Goal: Transaction & Acquisition: Purchase product/service

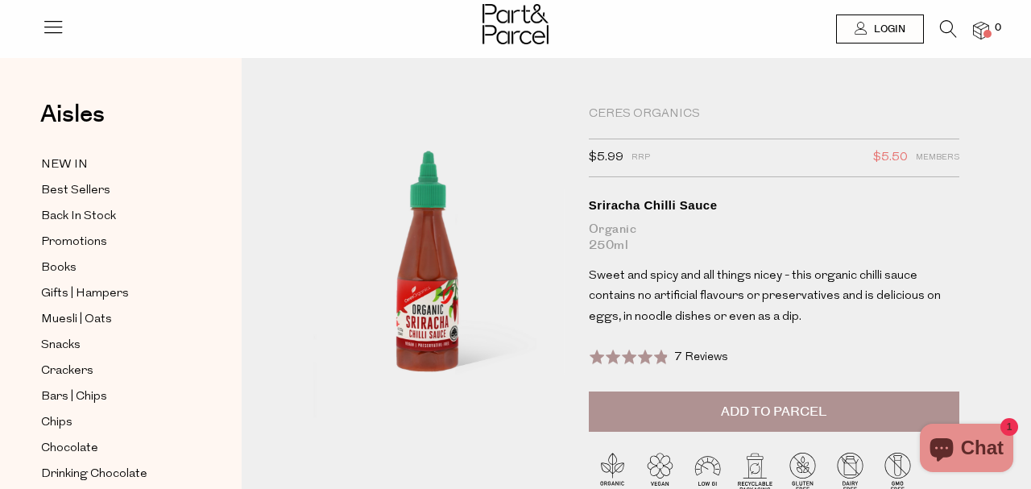
click at [596, 418] on button "Add to Parcel" at bounding box center [774, 412] width 371 height 40
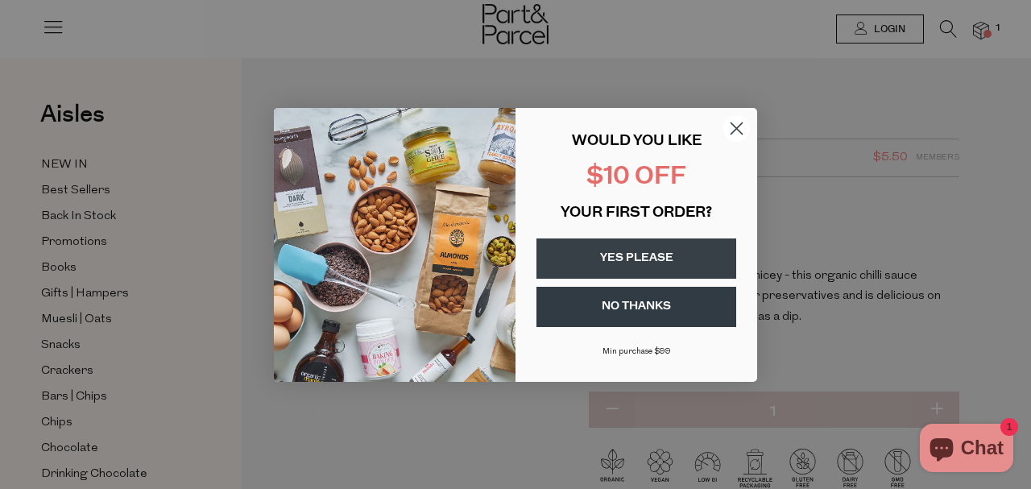
click at [637, 255] on button "YES PLEASE" at bounding box center [637, 259] width 200 height 40
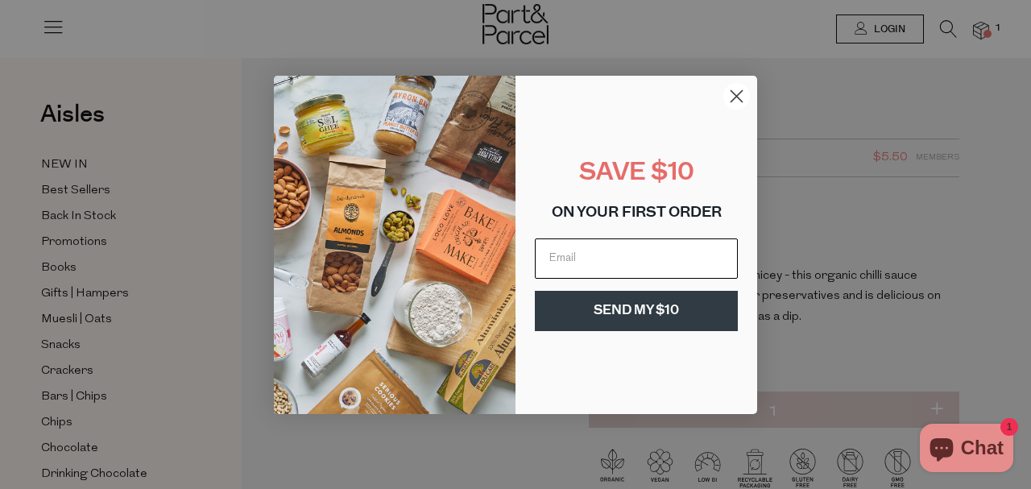
click at [607, 263] on input "Email" at bounding box center [636, 259] width 203 height 40
type input "suzanna@lotus.id.au"
click at [634, 315] on button "SEND MY $10" at bounding box center [636, 311] width 203 height 40
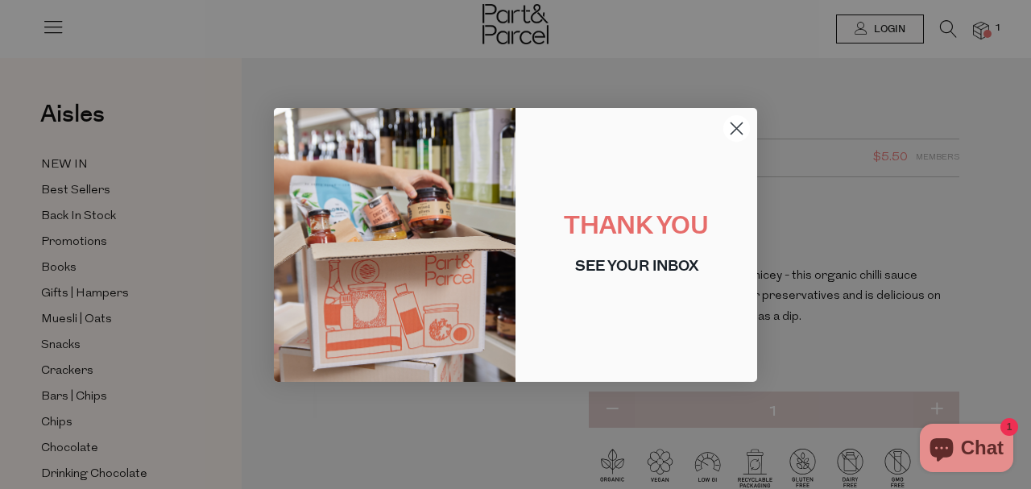
click at [734, 122] on circle "Close dialog" at bounding box center [737, 127] width 27 height 27
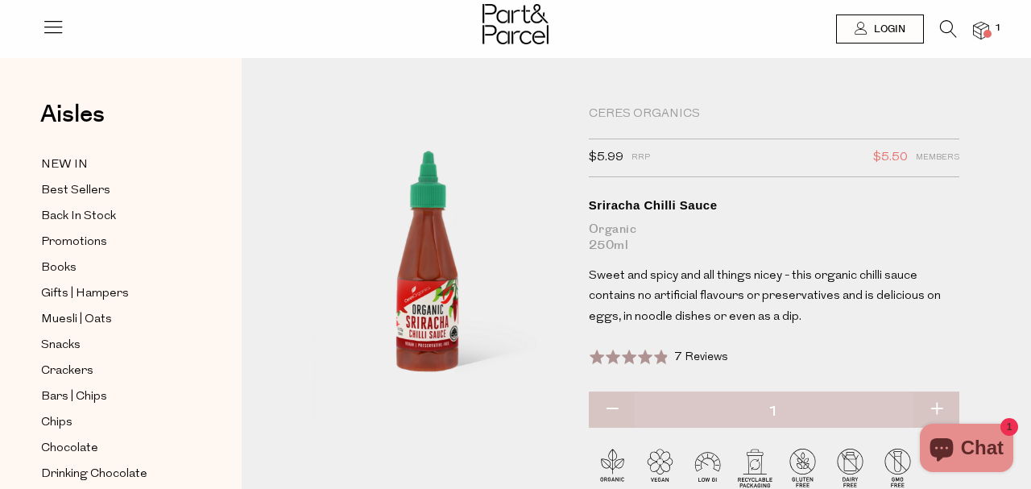
click at [938, 404] on button "button" at bounding box center [937, 409] width 46 height 35
type input "2"
click at [938, 404] on button "button" at bounding box center [937, 409] width 46 height 35
type input "3"
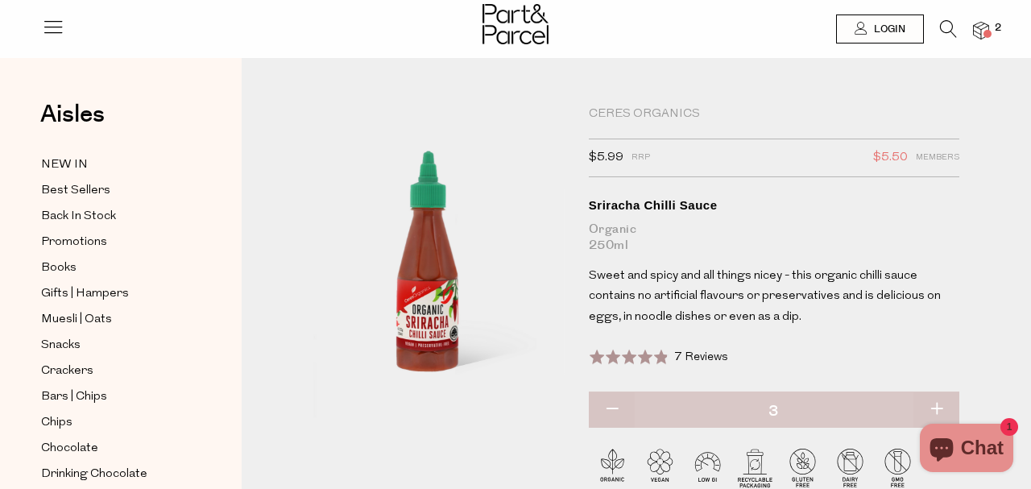
type input "3"
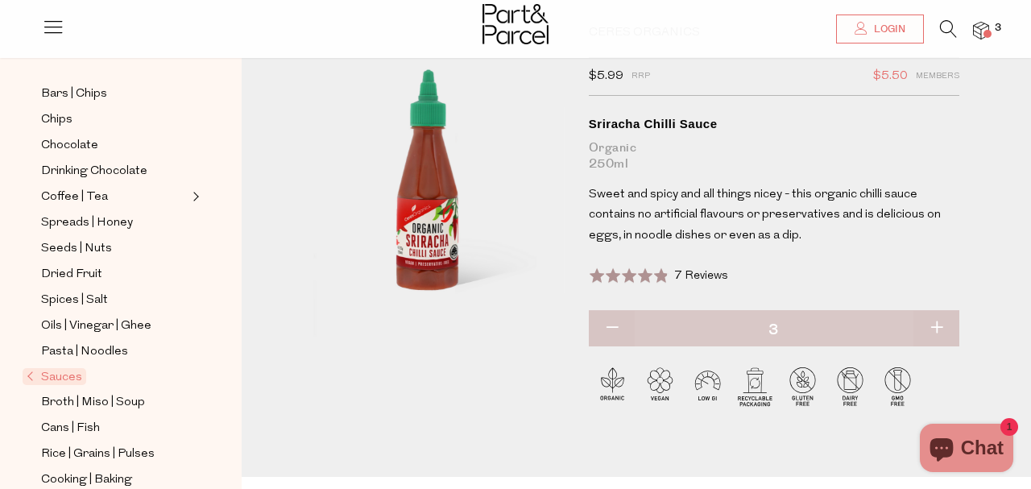
scroll to position [267, 0]
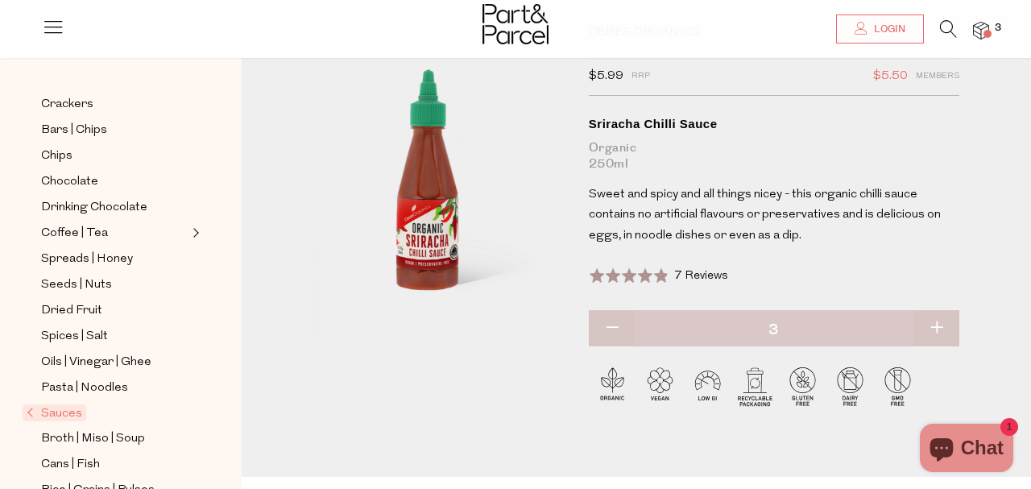
click at [984, 27] on img at bounding box center [981, 31] width 16 height 19
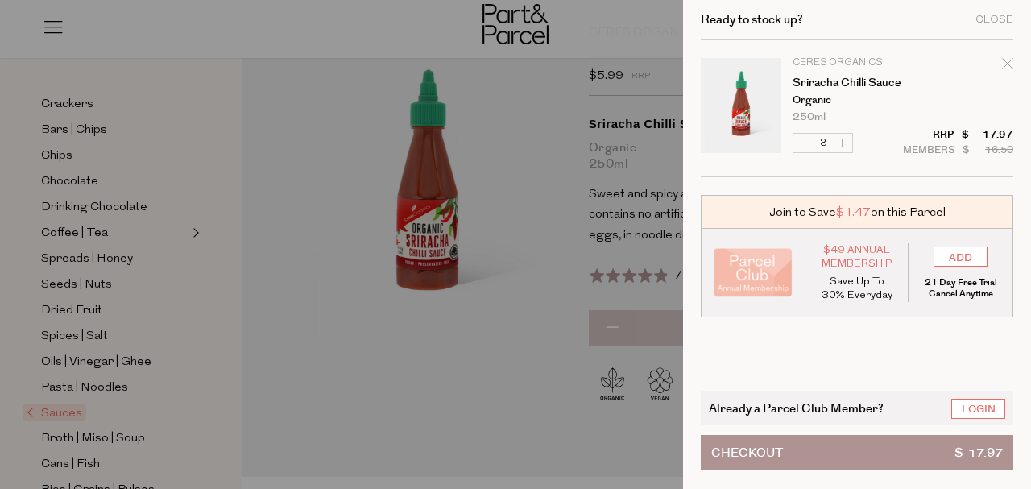
click at [825, 453] on button "Checkout $ 17.97" at bounding box center [857, 452] width 313 height 35
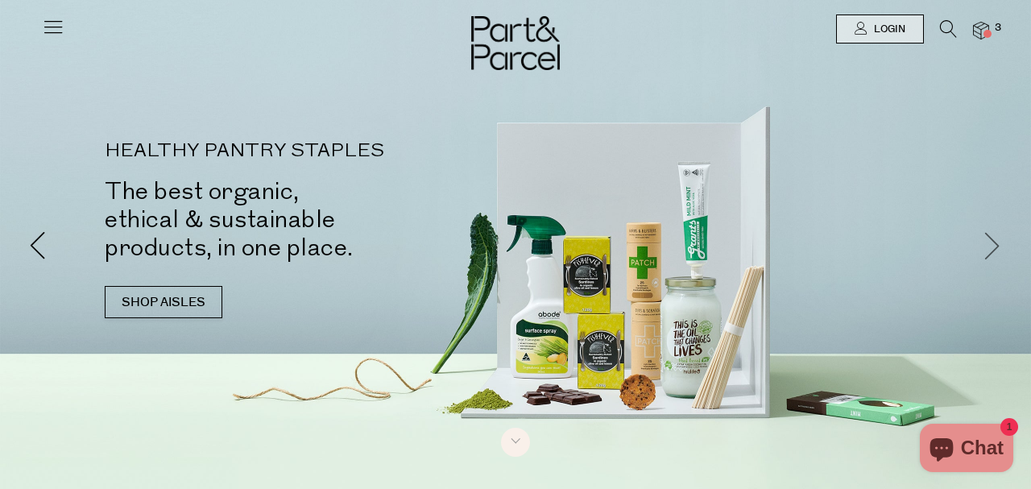
click at [993, 250] on span at bounding box center [993, 244] width 28 height 28
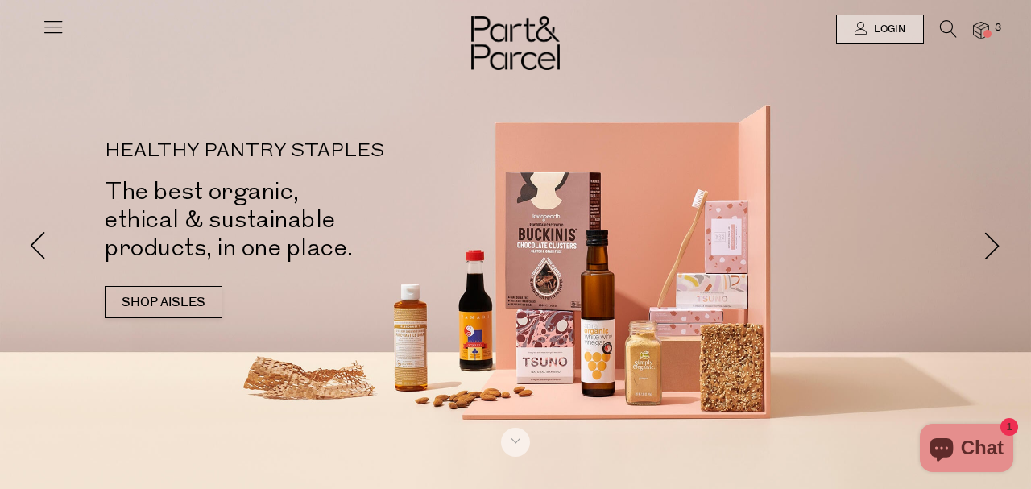
click at [947, 27] on icon at bounding box center [948, 29] width 17 height 18
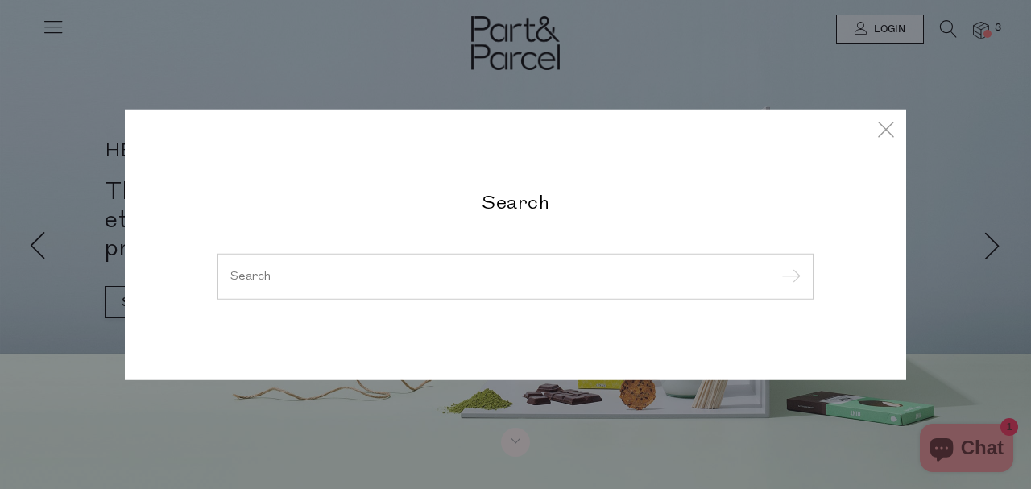
click at [547, 269] on div at bounding box center [516, 276] width 596 height 47
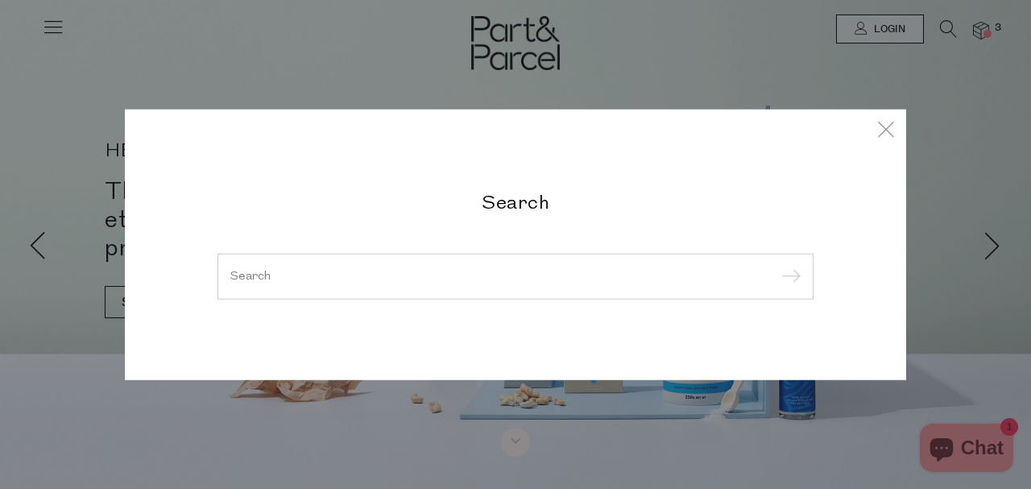
click at [547, 269] on div at bounding box center [516, 276] width 596 height 47
click at [892, 128] on icon at bounding box center [886, 128] width 24 height 23
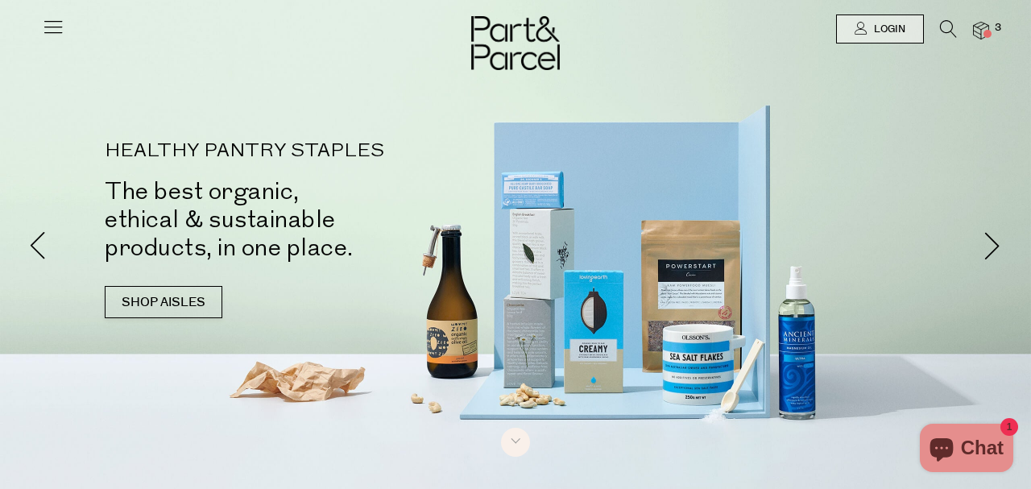
click at [940, 21] on icon at bounding box center [948, 29] width 17 height 18
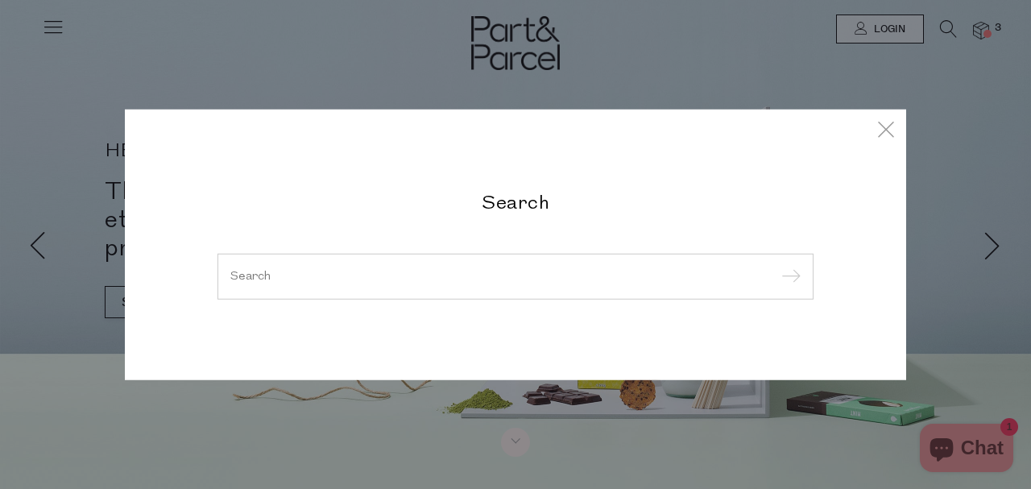
click at [277, 278] on input "search" at bounding box center [515, 276] width 570 height 12
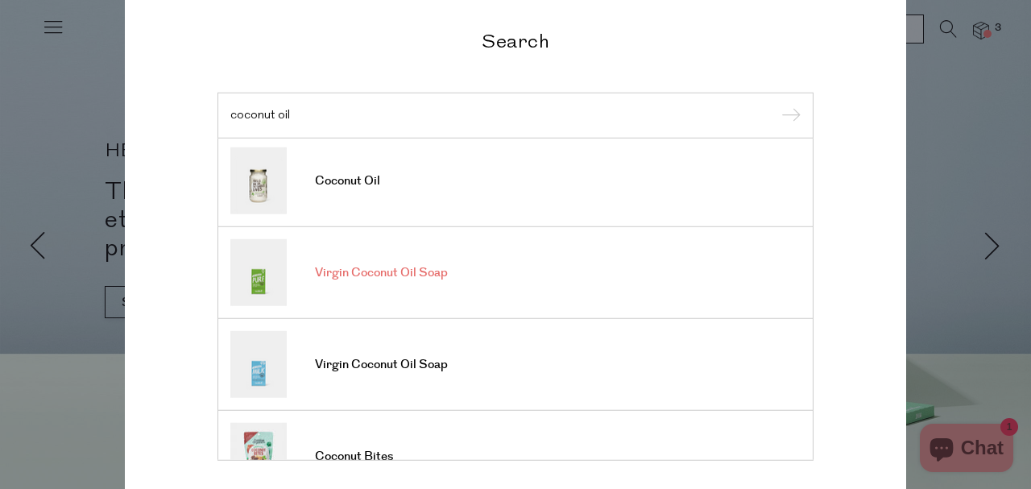
scroll to position [2, 0]
type input "coconut oil"
click at [336, 180] on span "Coconut Oil" at bounding box center [347, 182] width 65 height 16
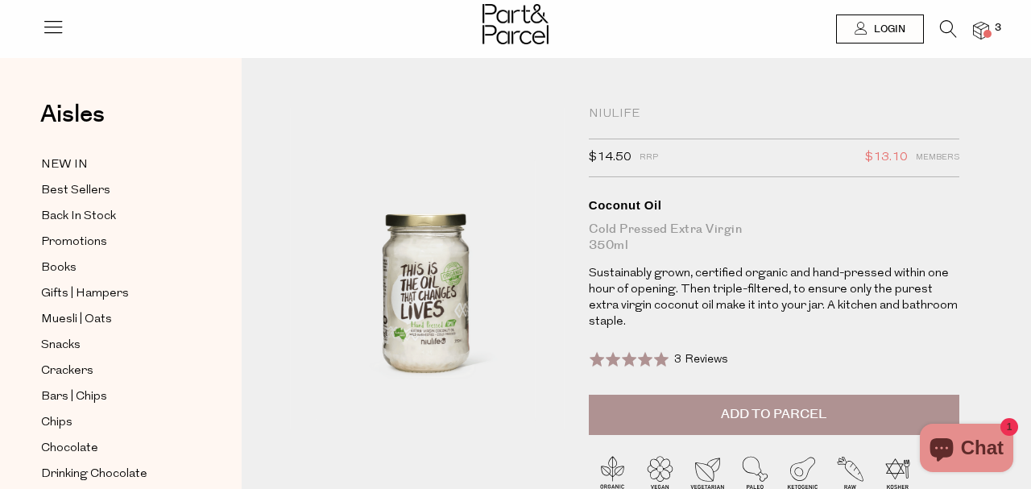
click at [734, 406] on span "Add to Parcel" at bounding box center [774, 414] width 106 height 19
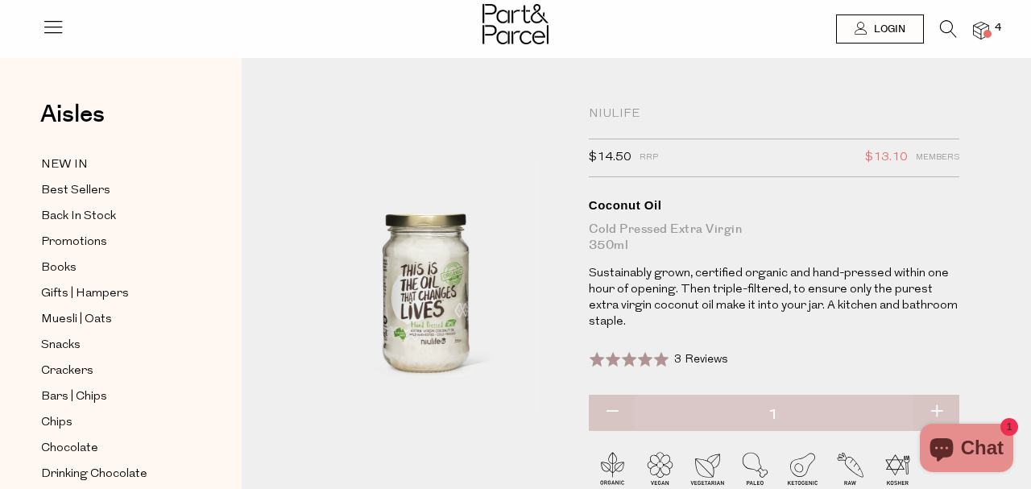
click at [945, 26] on icon at bounding box center [948, 29] width 17 height 18
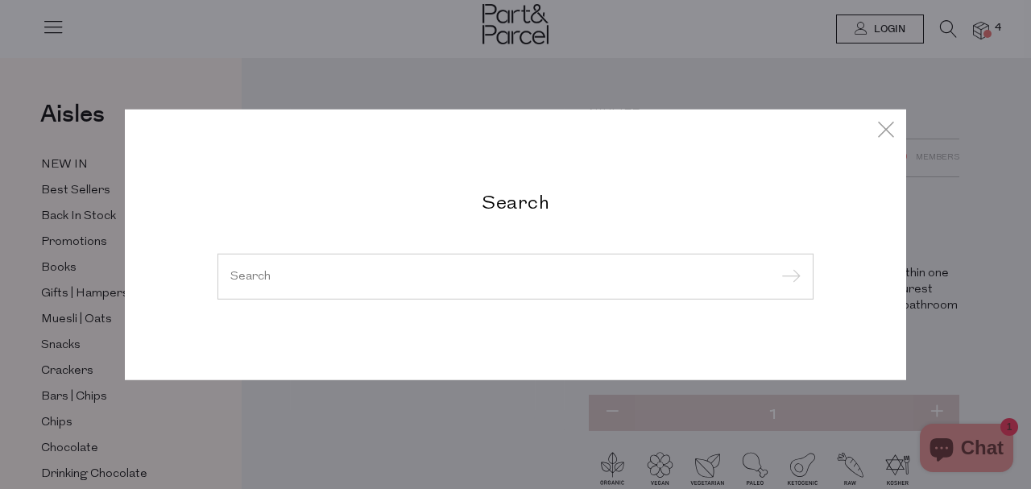
click at [457, 280] on input "search" at bounding box center [515, 276] width 570 height 12
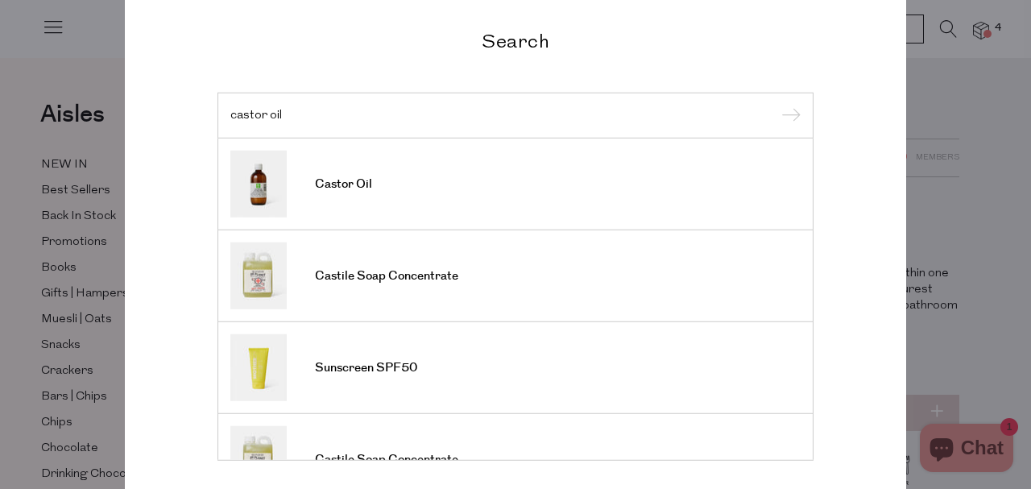
type input "castor oil"
click at [777, 104] on input "submit" at bounding box center [789, 116] width 24 height 24
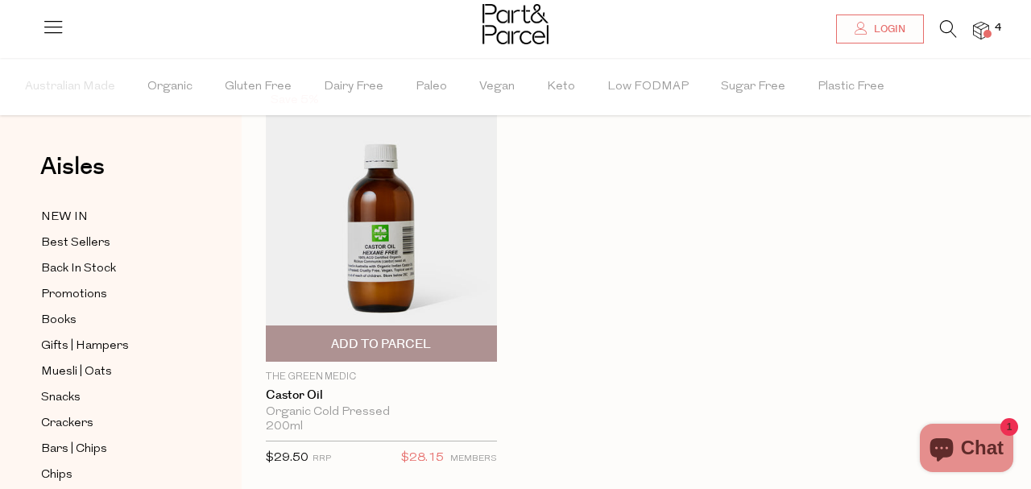
scroll to position [89, 0]
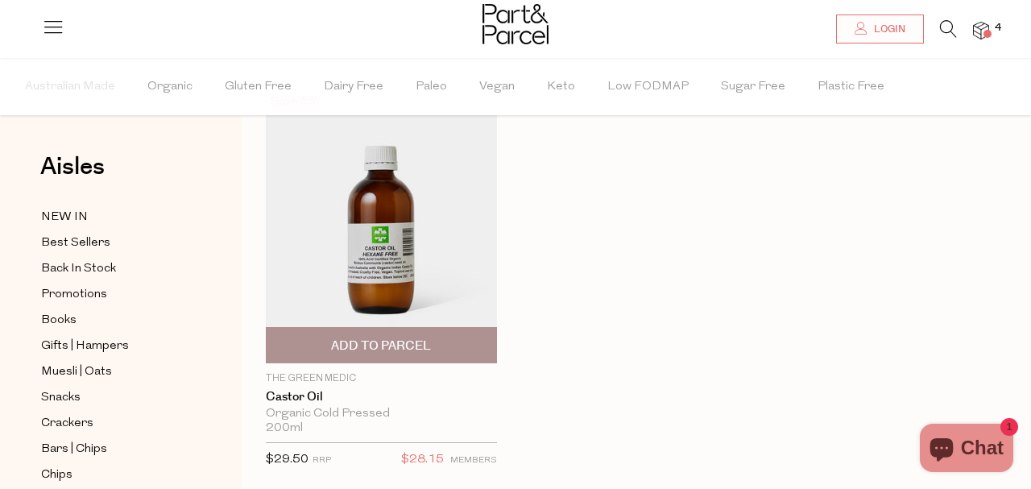
click at [384, 347] on span "Add To Parcel" at bounding box center [381, 346] width 100 height 17
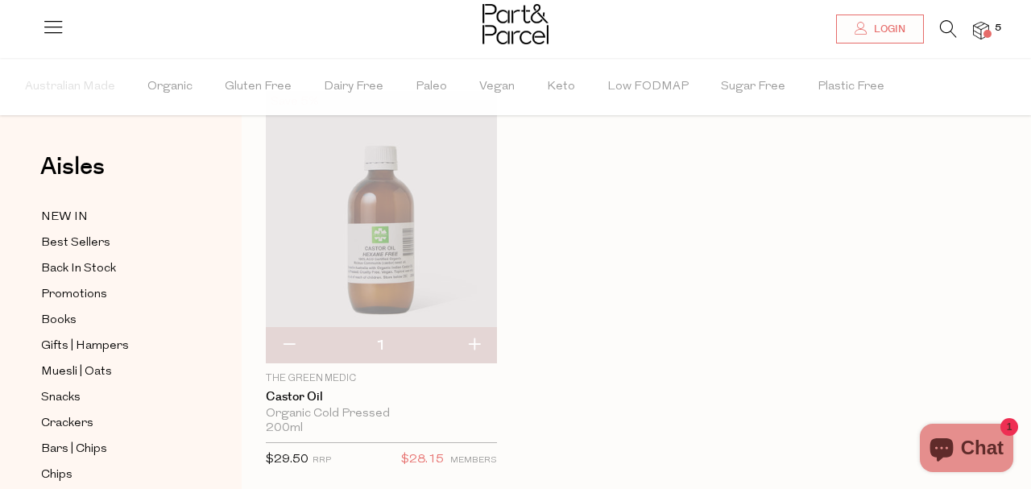
click at [981, 31] on img at bounding box center [981, 31] width 16 height 19
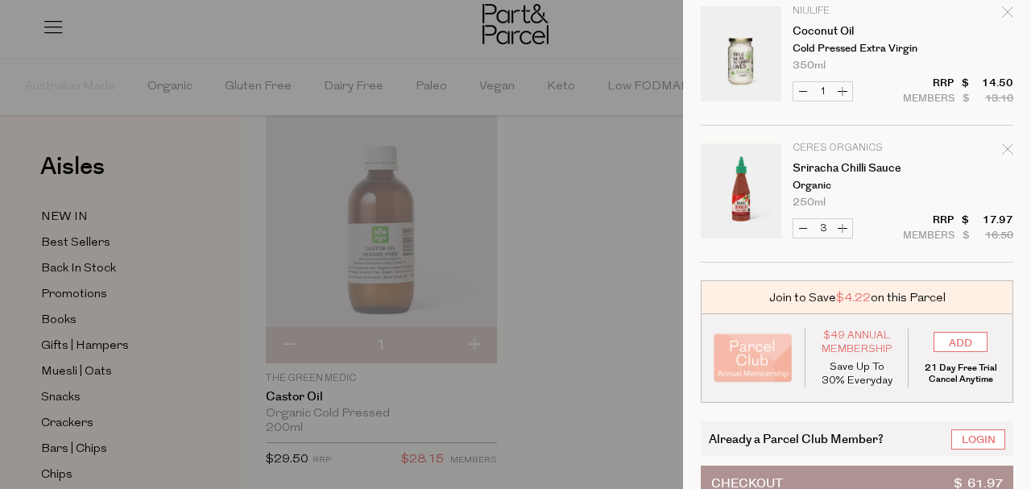
scroll to position [219, 0]
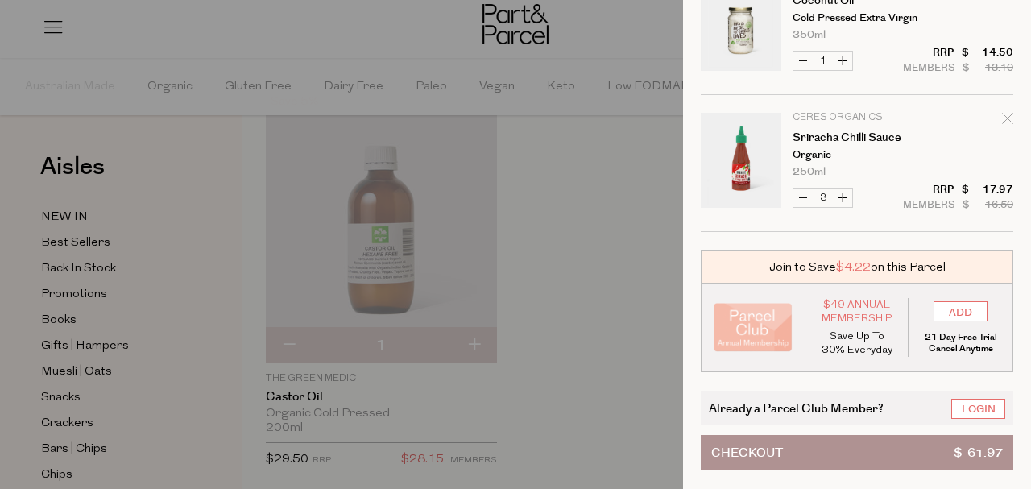
click at [781, 463] on span "Checkout" at bounding box center [747, 453] width 72 height 34
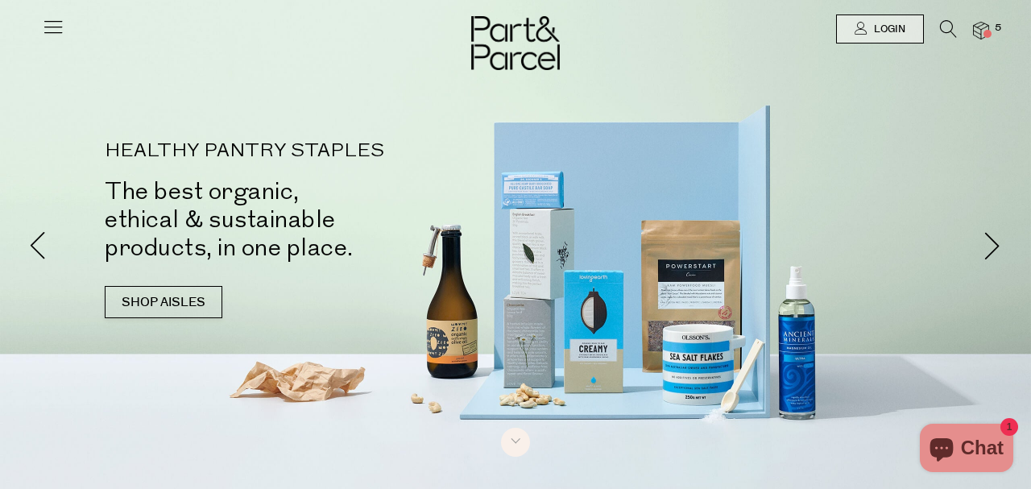
click at [980, 27] on img at bounding box center [981, 31] width 16 height 19
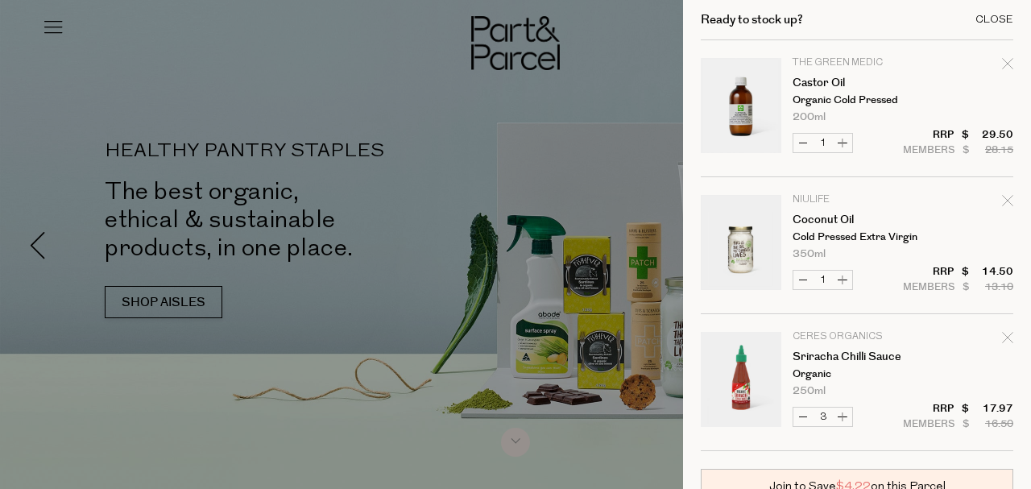
click at [986, 17] on div "Close" at bounding box center [995, 20] width 38 height 10
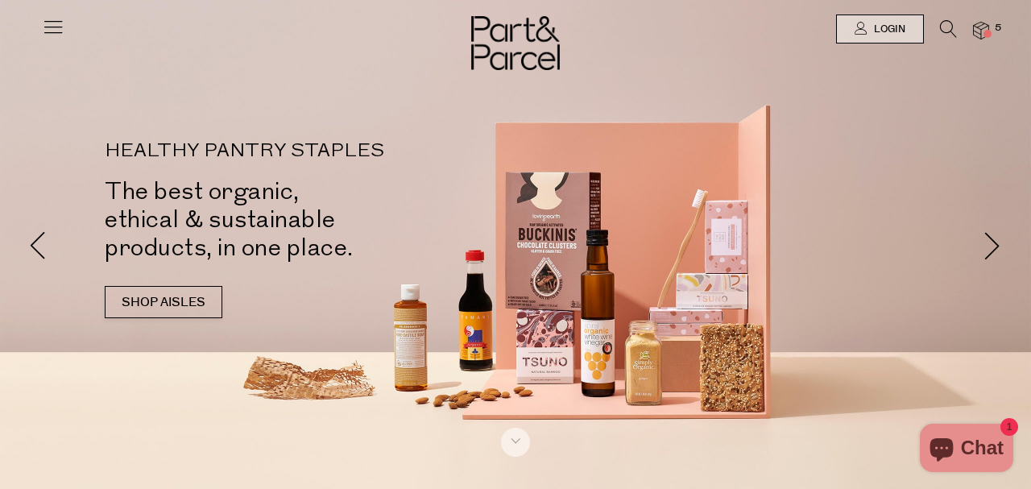
click at [950, 23] on icon at bounding box center [948, 29] width 17 height 18
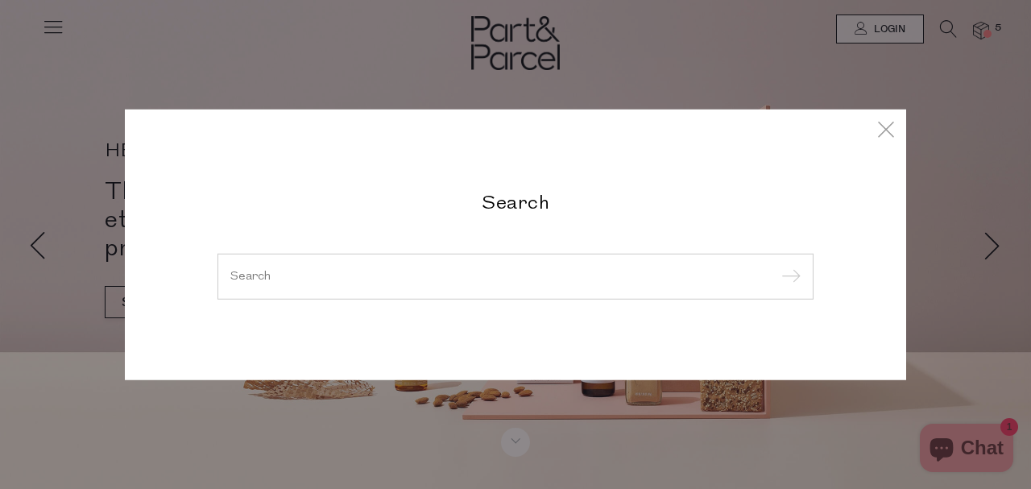
click at [251, 278] on input "search" at bounding box center [515, 276] width 570 height 12
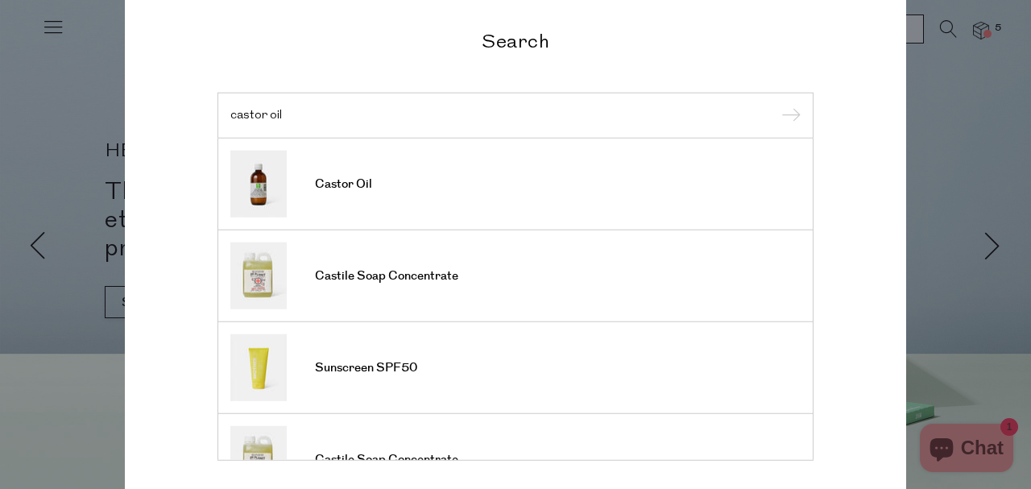
type input "castor oil"
click at [777, 104] on input "submit" at bounding box center [789, 116] width 24 height 24
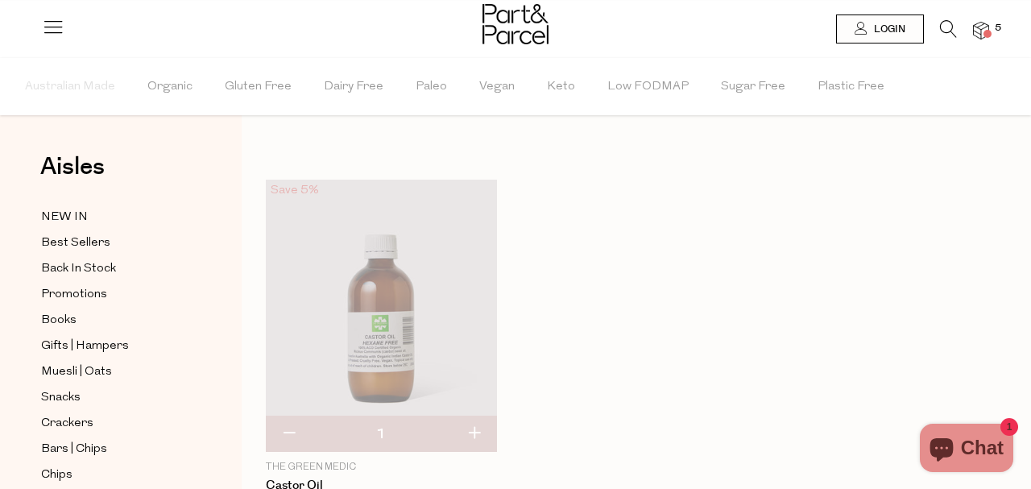
click at [565, 326] on div "Save 5% 1 Add To Parcel The Green Medic Castor Oil Organic Cold Pressed 200ml {…" at bounding box center [624, 385] width 765 height 411
click at [450, 345] on img at bounding box center [381, 316] width 231 height 272
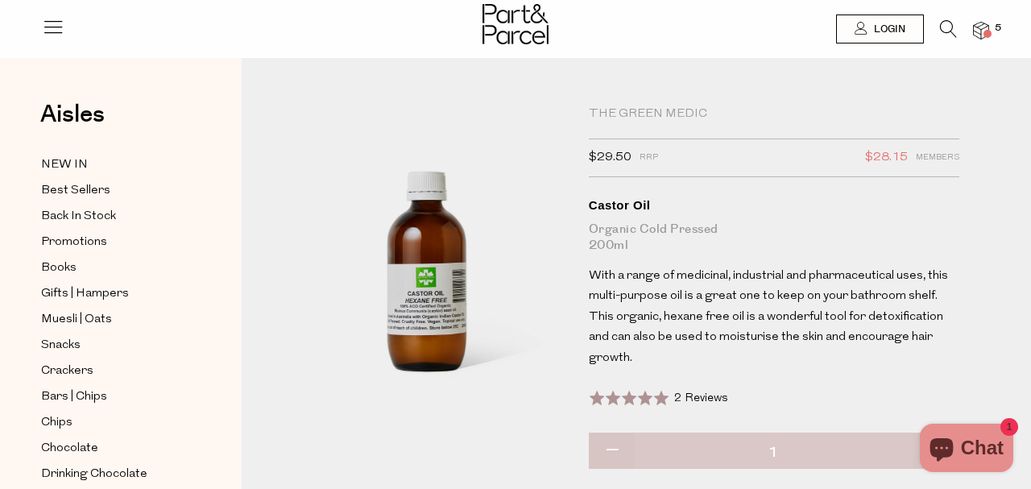
click at [982, 23] on img at bounding box center [981, 31] width 16 height 19
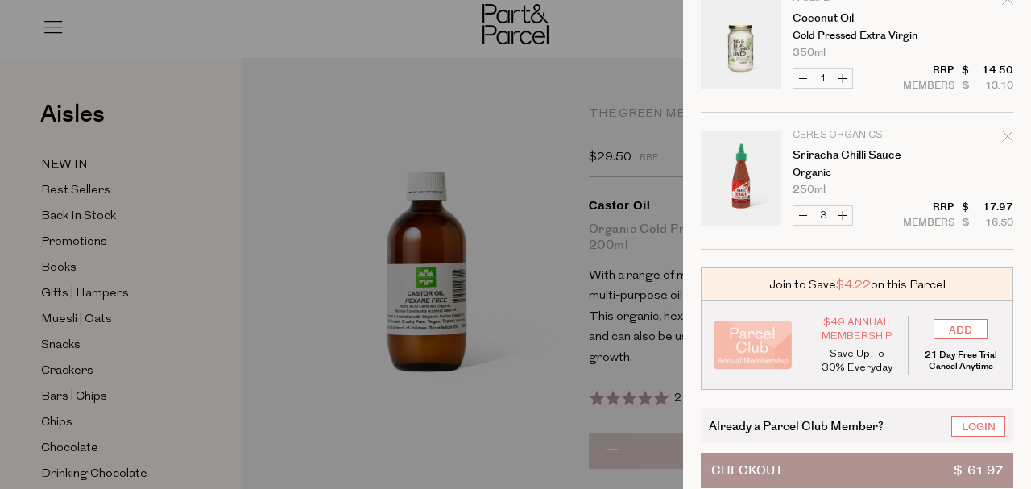
scroll to position [219, 0]
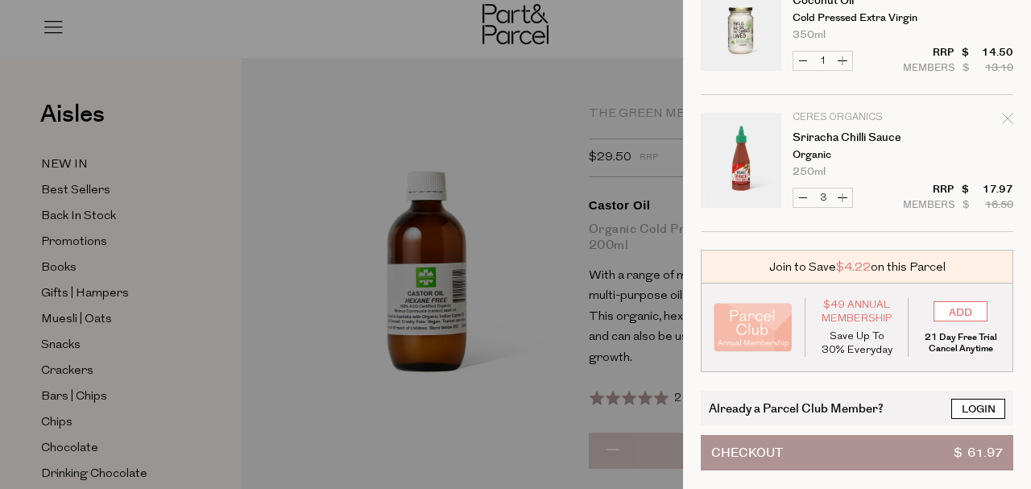
click at [976, 407] on link "Login" at bounding box center [979, 409] width 54 height 20
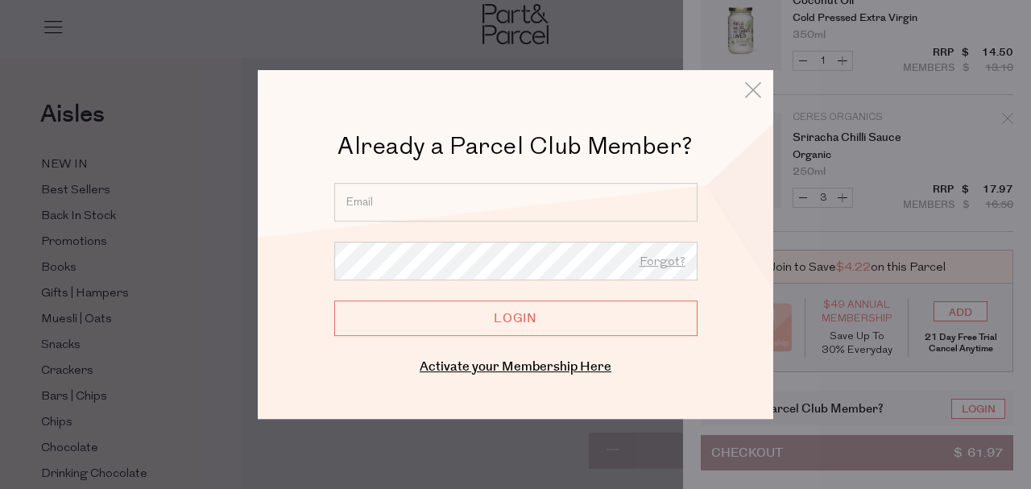
click at [389, 201] on input "email" at bounding box center [515, 202] width 363 height 39
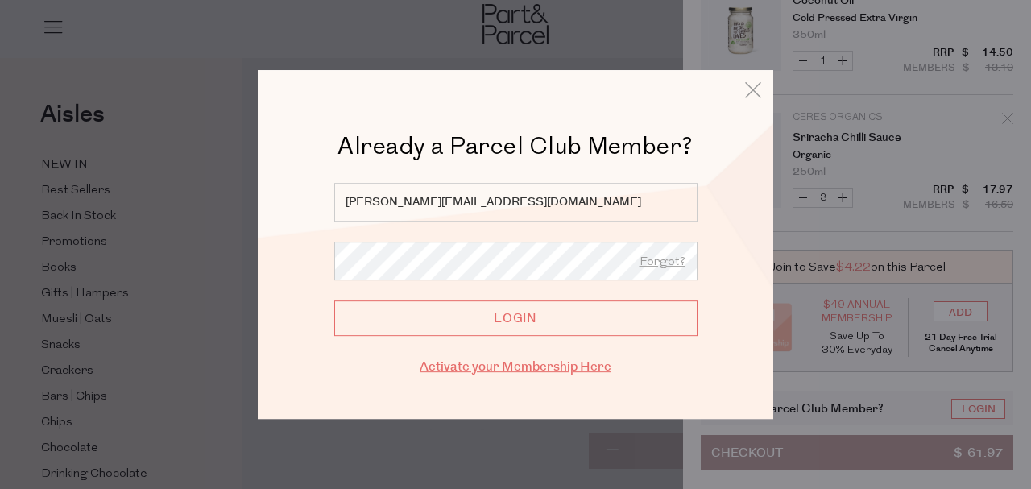
type input "[PERSON_NAME][EMAIL_ADDRESS][DOMAIN_NAME]"
click at [471, 363] on link "Activate your Membership Here" at bounding box center [516, 367] width 192 height 19
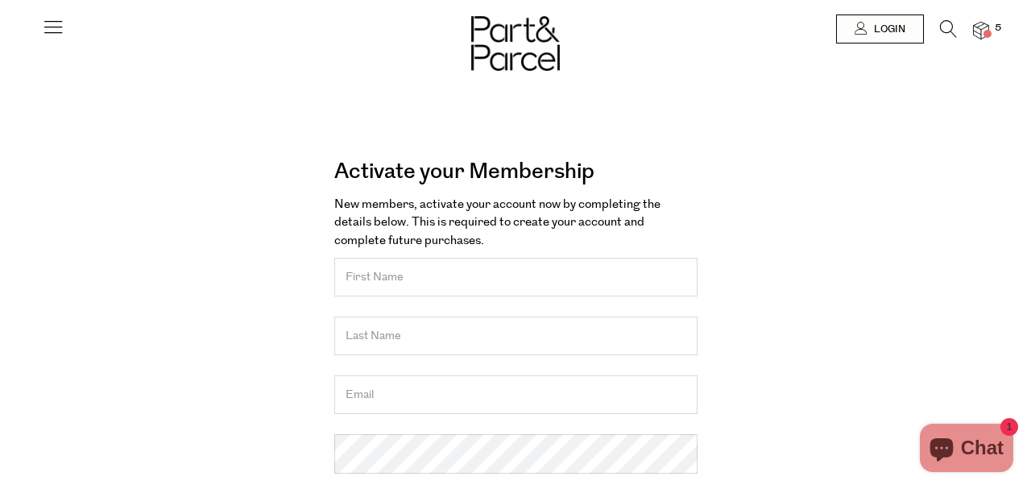
type input "[PERSON_NAME]"
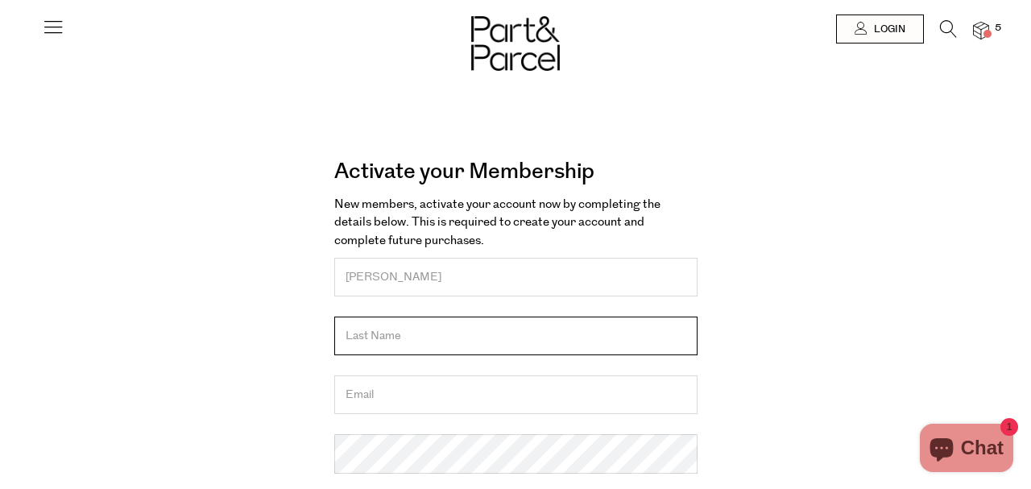
type input "TSORBATZOGLOU"
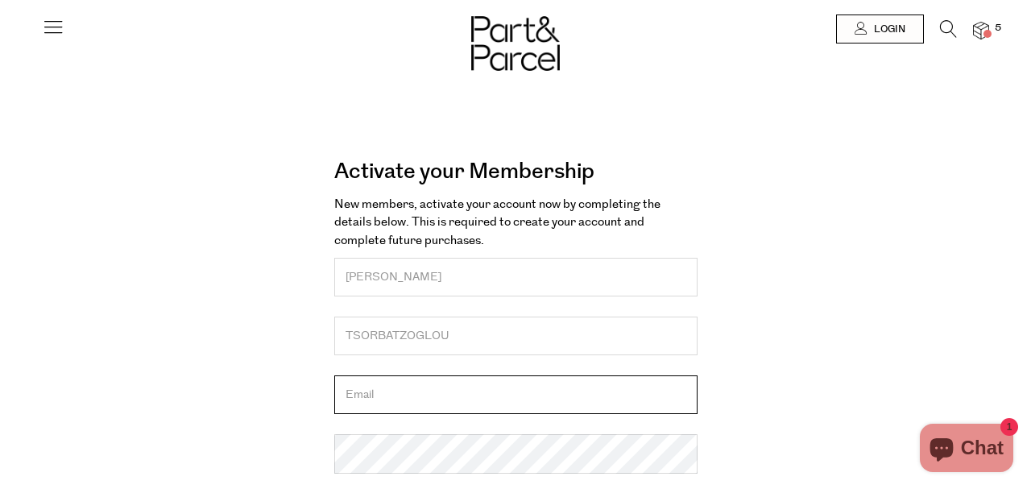
type input "[PERSON_NAME][EMAIL_ADDRESS][DOMAIN_NAME]"
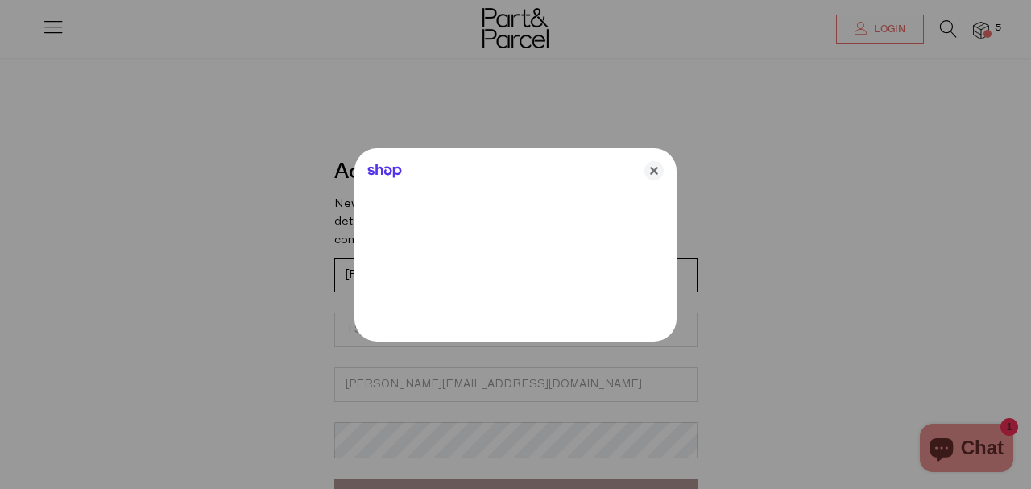
scroll to position [36, 0]
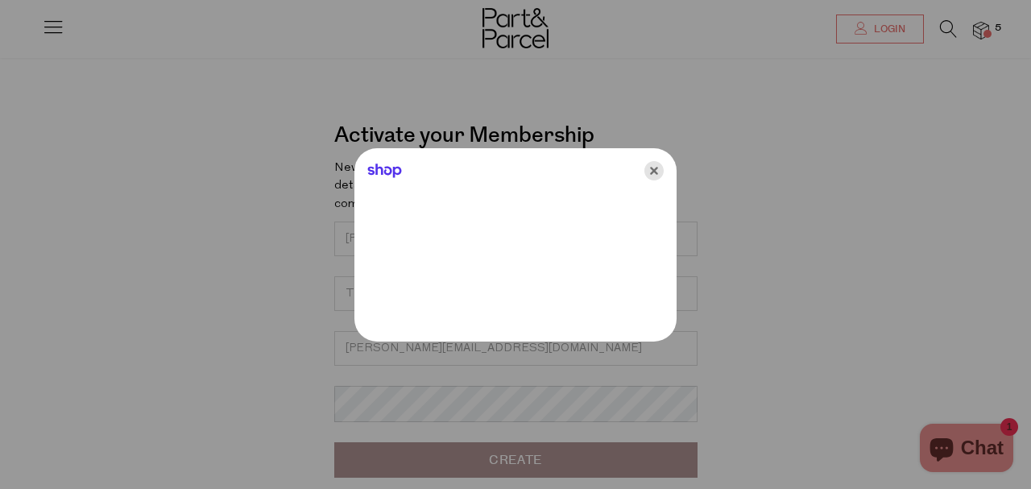
click at [653, 167] on icon "Close" at bounding box center [654, 170] width 19 height 19
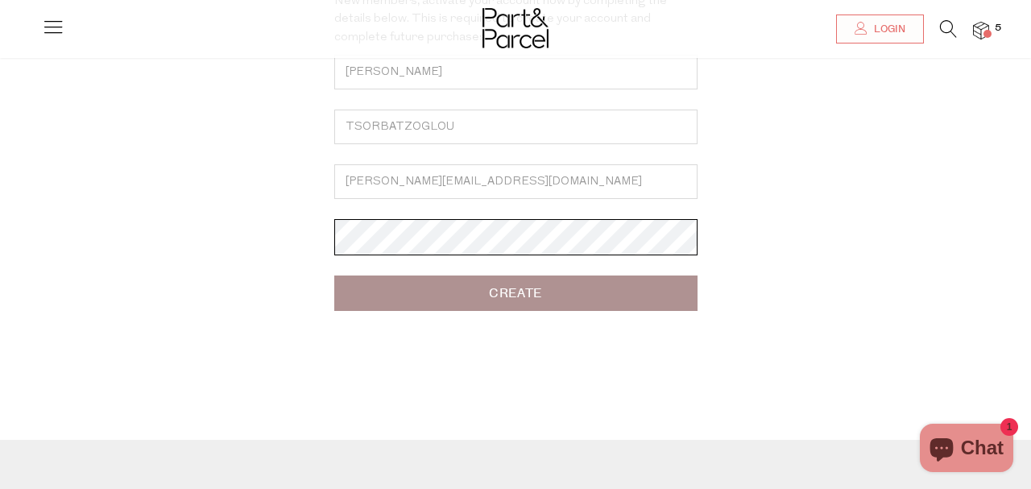
scroll to position [207, 0]
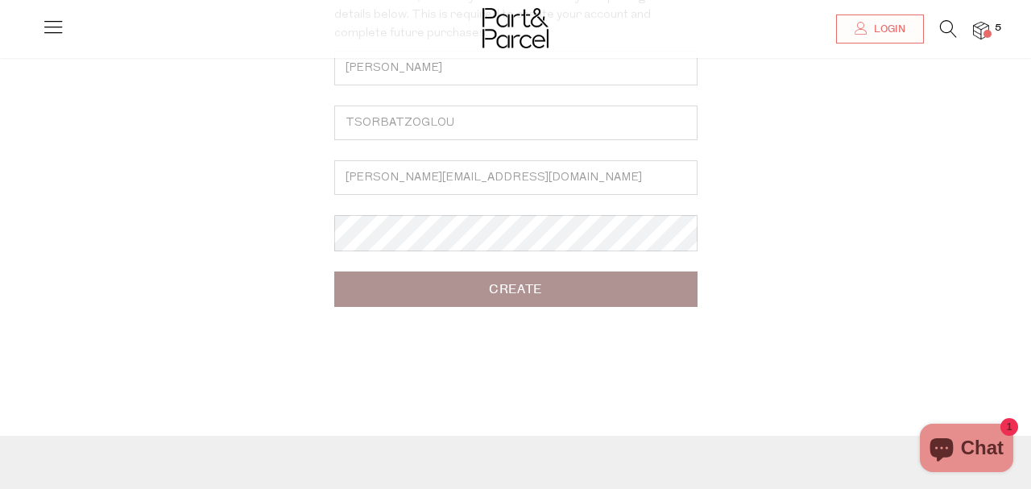
click at [320, 317] on div "Activate your Membership Forgot? New members, activate your account now by comp…" at bounding box center [515, 132] width 894 height 389
click at [467, 295] on input "Create" at bounding box center [515, 289] width 363 height 35
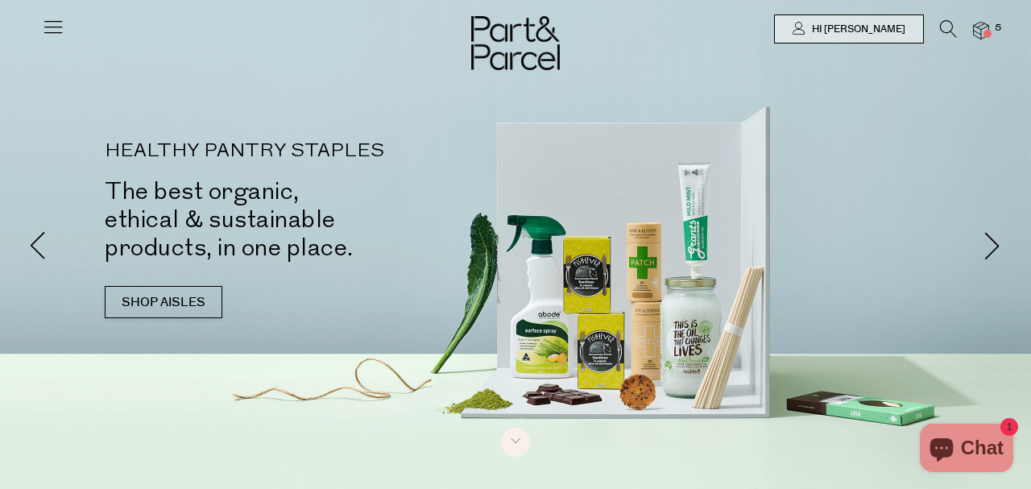
click at [59, 24] on icon at bounding box center [53, 26] width 23 height 23
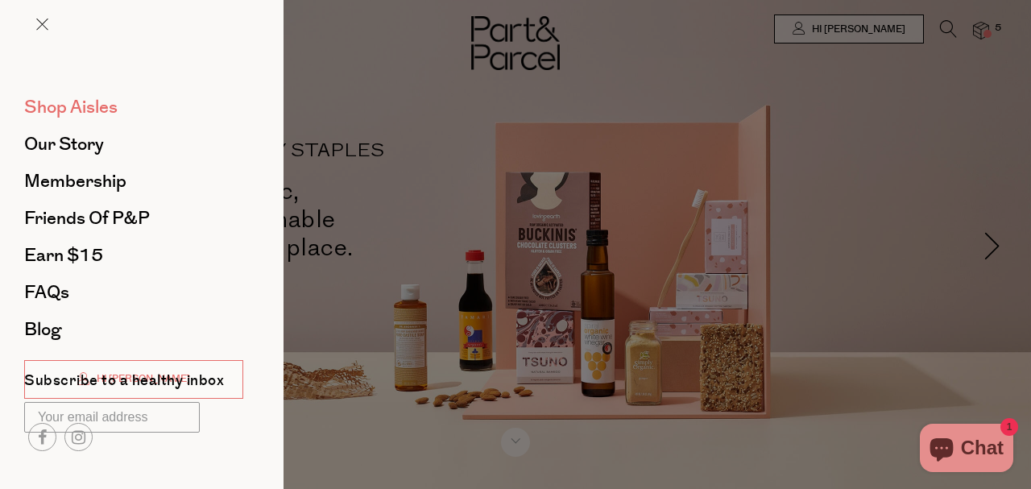
click at [99, 106] on span "Shop Aisles" at bounding box center [70, 107] width 93 height 26
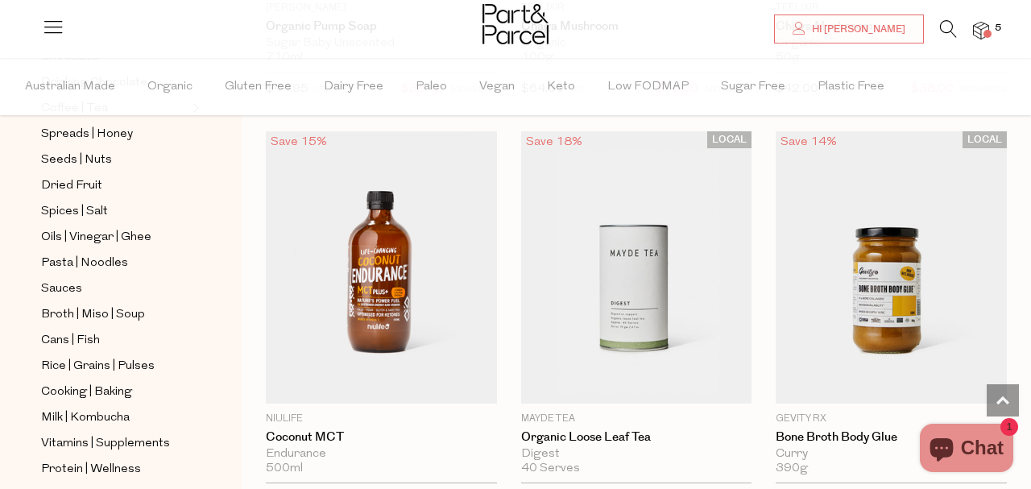
scroll to position [5013, 0]
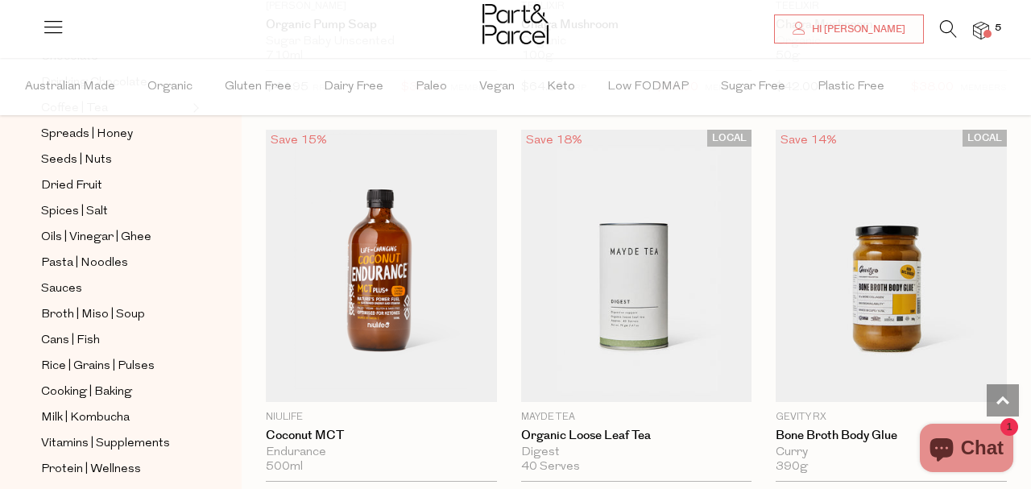
click at [947, 27] on icon at bounding box center [948, 29] width 17 height 18
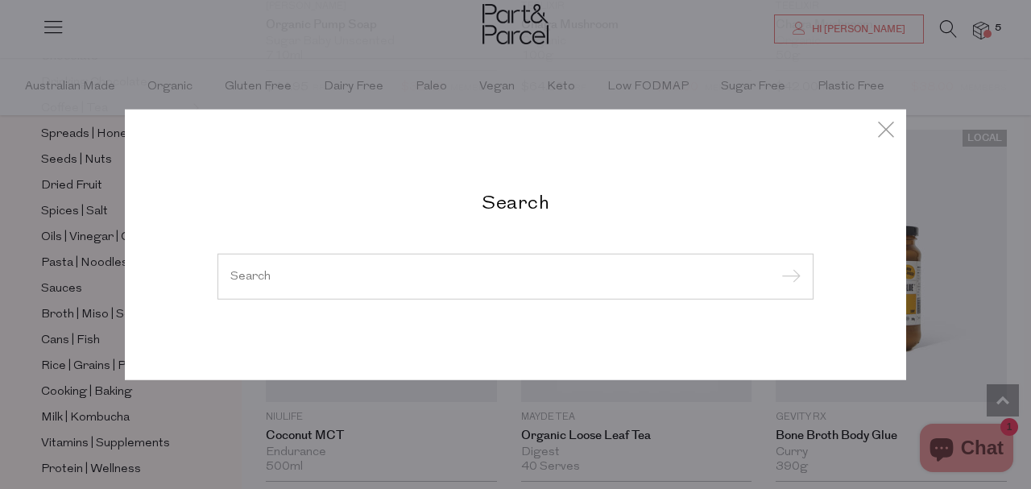
click at [380, 280] on input "search" at bounding box center [515, 276] width 570 height 12
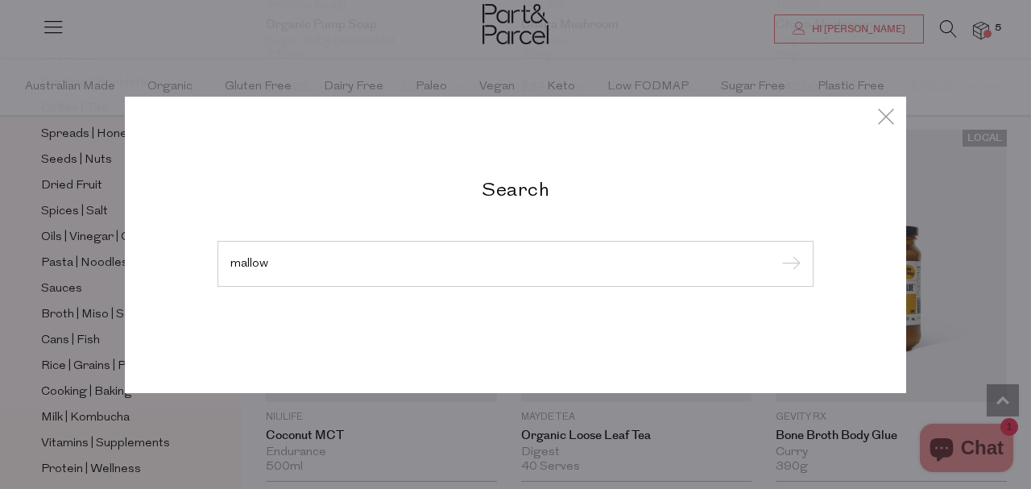
type input "mallow"
click at [777, 252] on input "submit" at bounding box center [789, 264] width 24 height 24
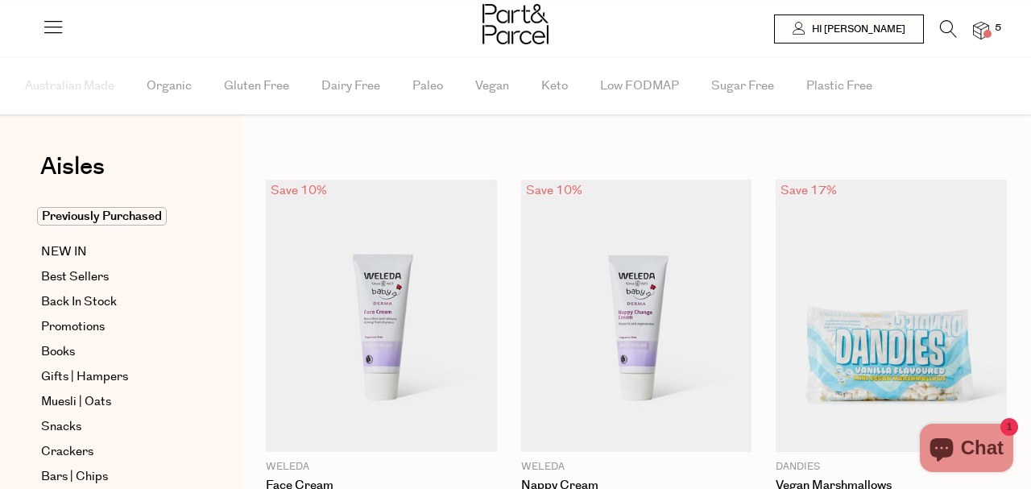
click at [945, 26] on icon at bounding box center [948, 29] width 17 height 18
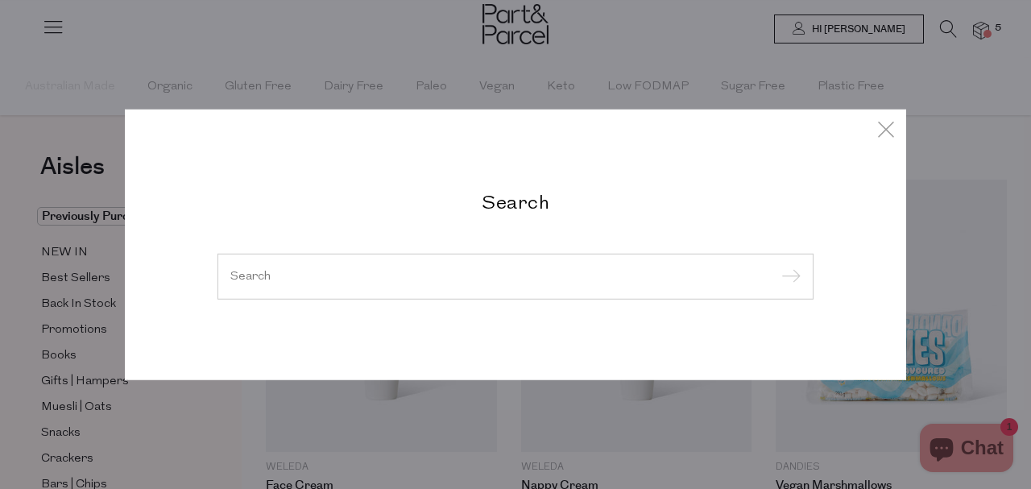
click at [247, 282] on input "search" at bounding box center [515, 276] width 570 height 12
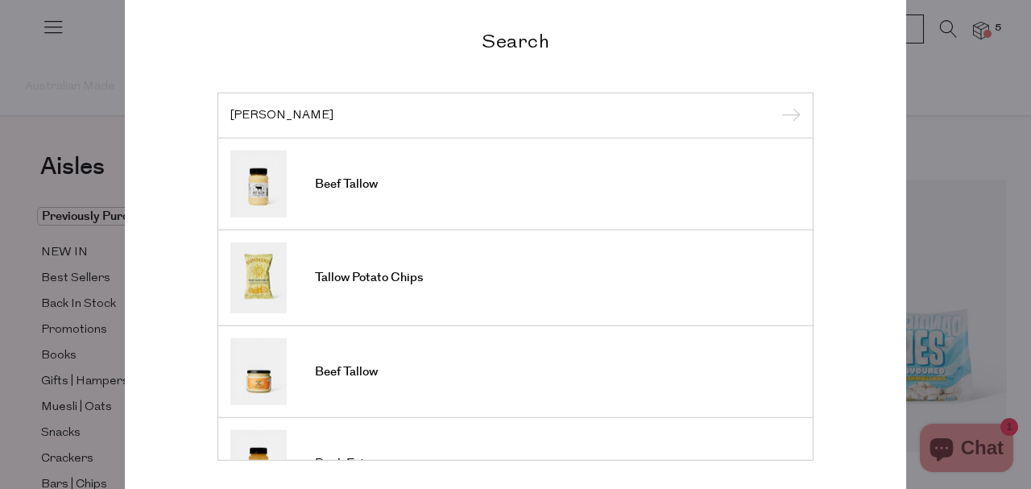
click at [927, 97] on div "Search tallo Beef Tallow Tallow Potato Chips Beef Tallow Duck Fat Lard Beef Tal…" at bounding box center [515, 244] width 943 height 489
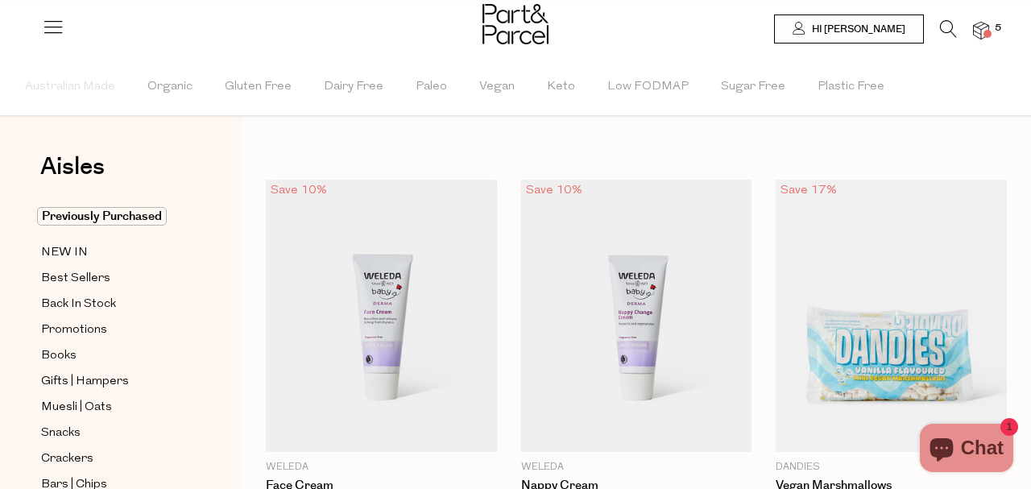
click at [945, 27] on icon at bounding box center [948, 29] width 17 height 18
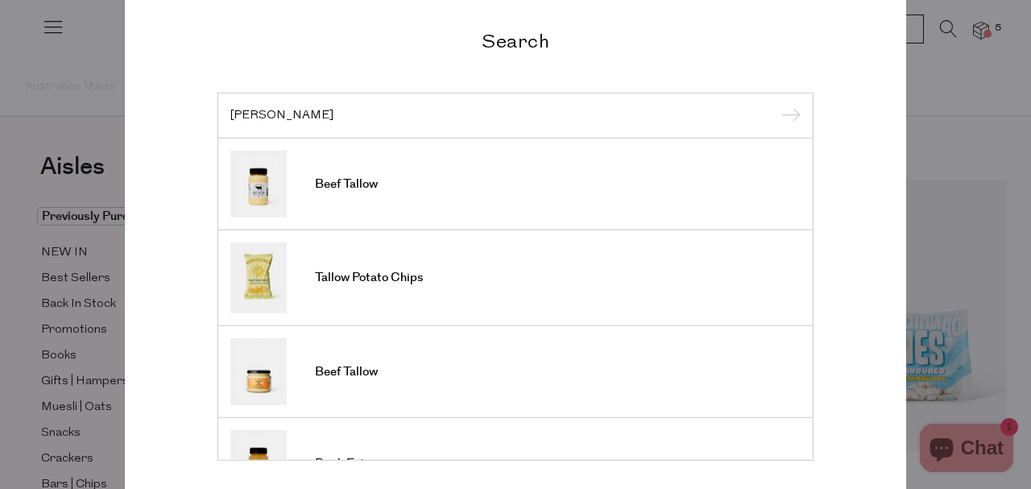
click at [339, 122] on div "tallo" at bounding box center [516, 115] width 596 height 47
drag, startPoint x: 261, startPoint y: 116, endPoint x: 218, endPoint y: 118, distance: 42.8
click at [230, 118] on input "tallo" at bounding box center [515, 115] width 570 height 12
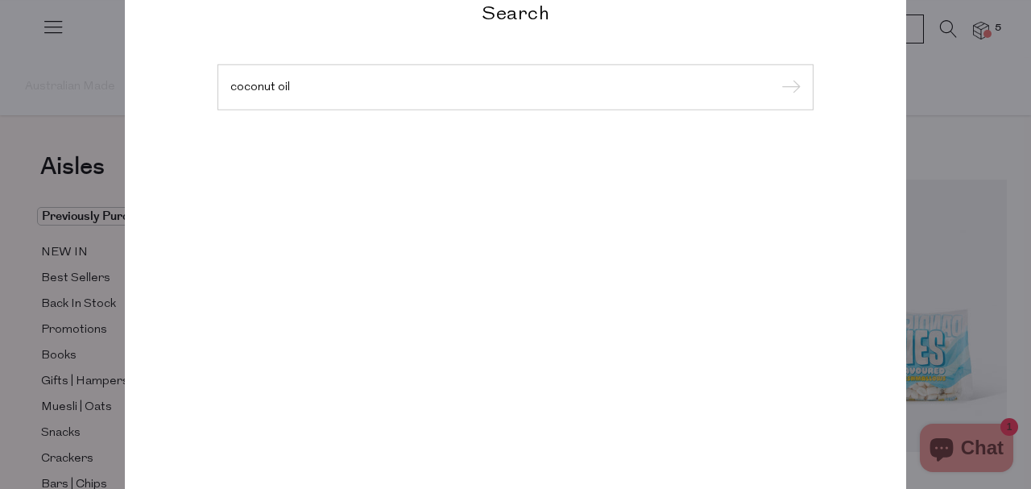
type input "coconut oil"
click at [777, 76] on input "submit" at bounding box center [789, 88] width 24 height 24
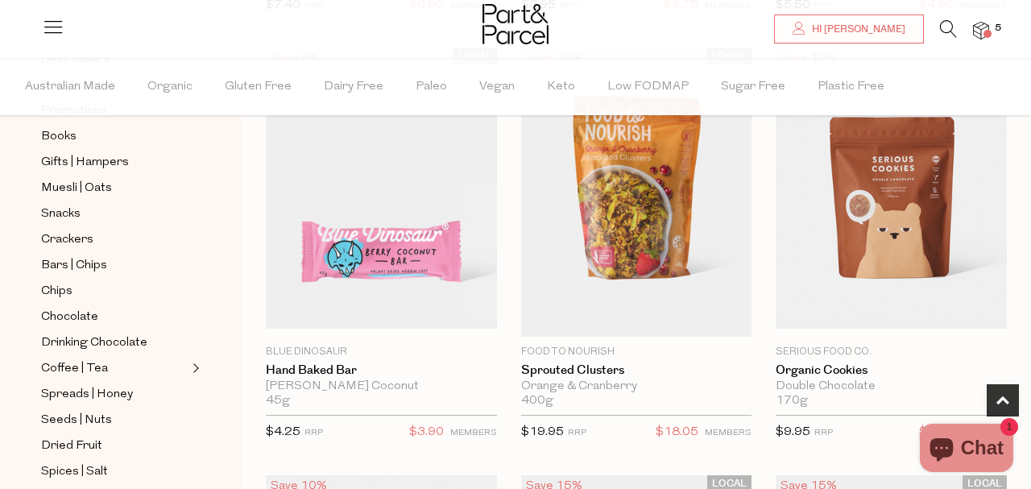
scroll to position [580, 0]
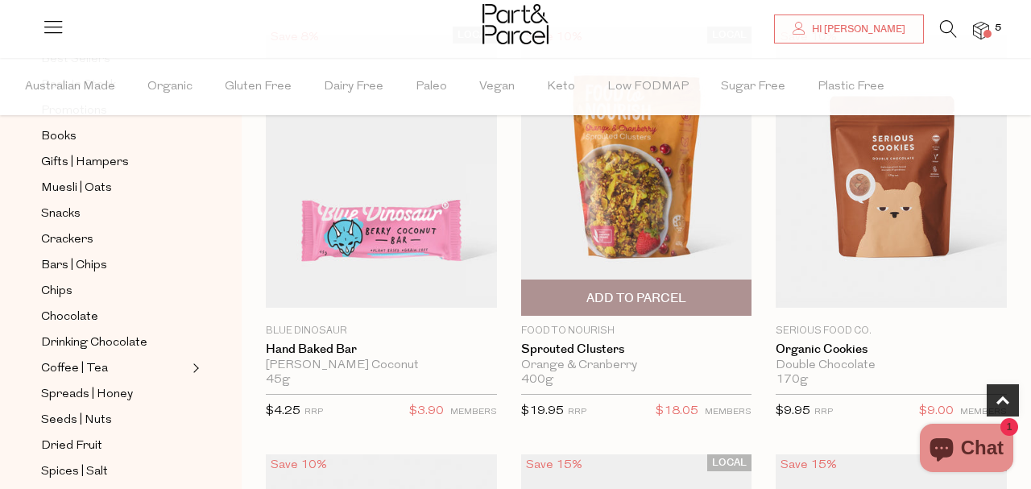
click at [645, 300] on span "Add To Parcel" at bounding box center [637, 298] width 100 height 17
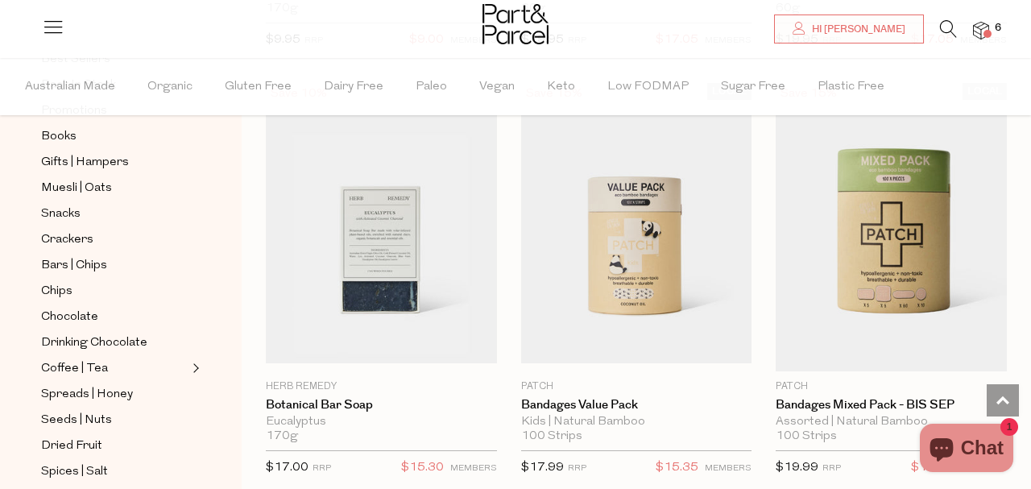
scroll to position [1372, 0]
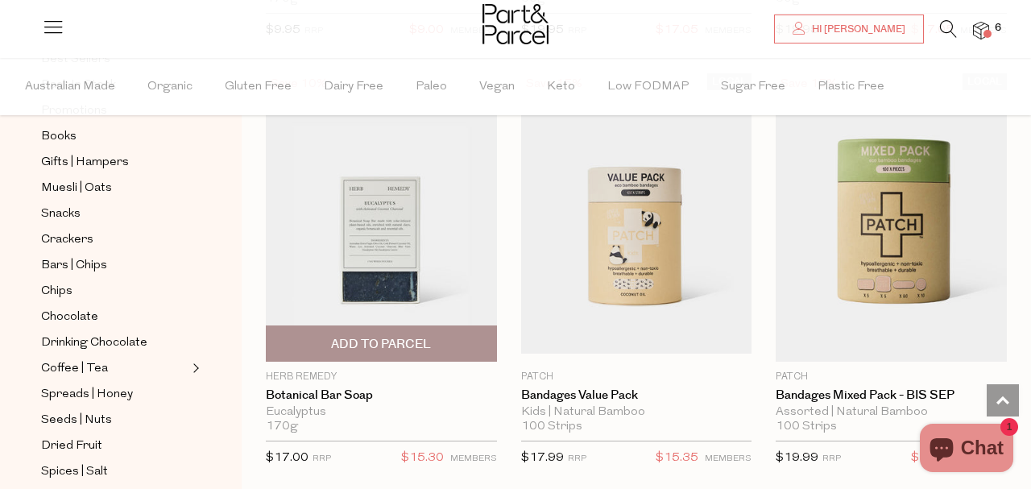
click at [388, 341] on span "Add To Parcel" at bounding box center [381, 344] width 100 height 17
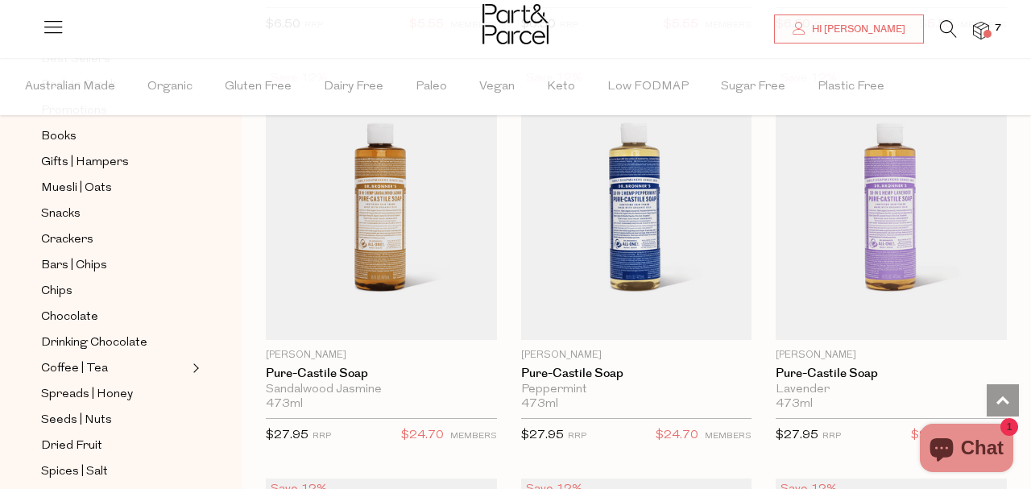
scroll to position [4536, 0]
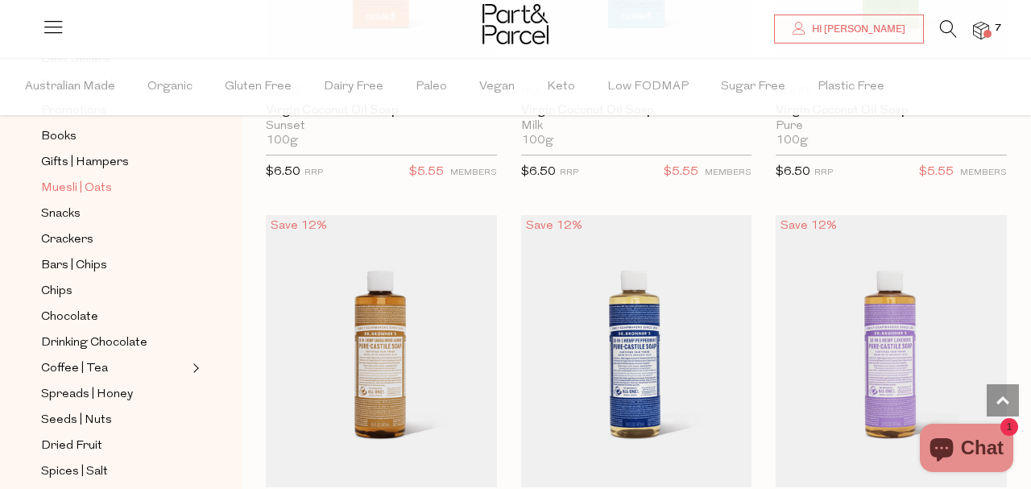
click at [101, 182] on span "Muesli | Oats" at bounding box center [76, 188] width 71 height 19
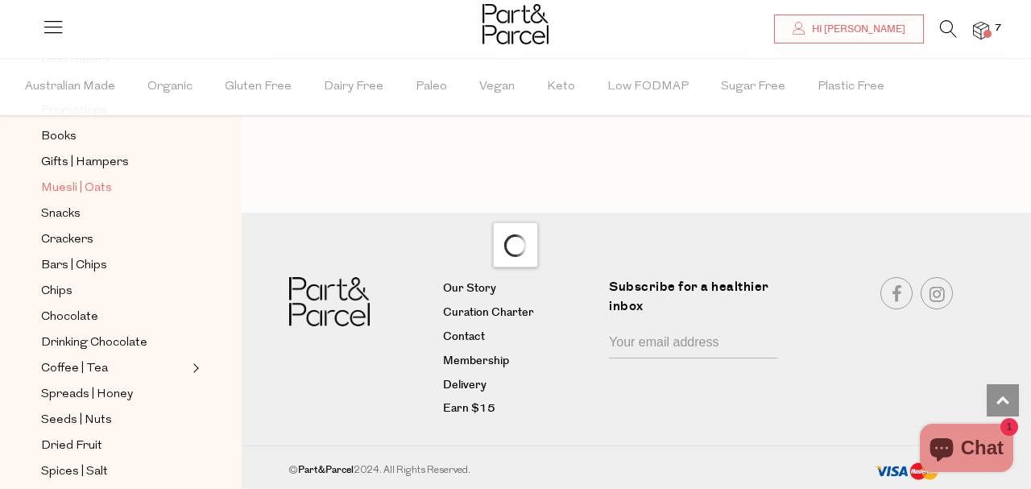
scroll to position [2030, 0]
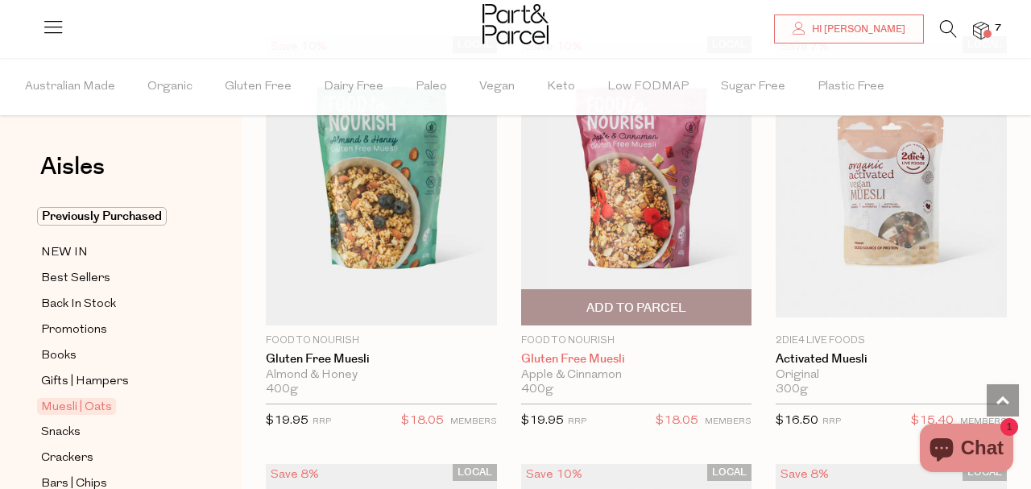
scroll to position [3081, 0]
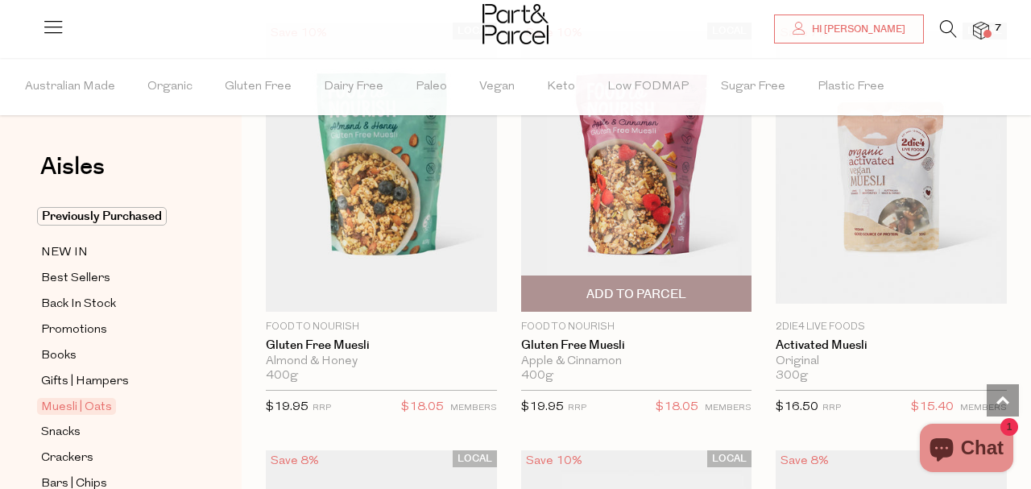
click at [637, 289] on span "Add To Parcel" at bounding box center [637, 294] width 100 height 17
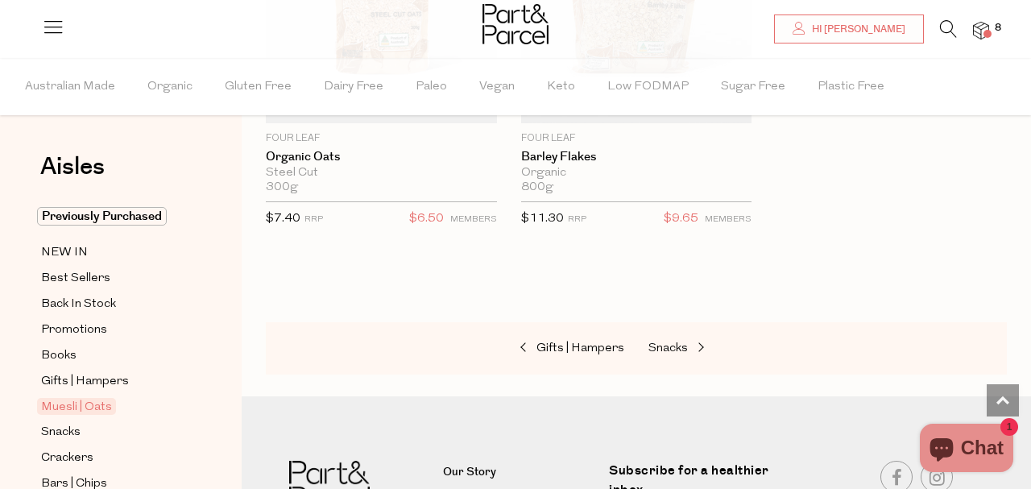
scroll to position [6972, 0]
click at [981, 28] on img at bounding box center [981, 31] width 16 height 19
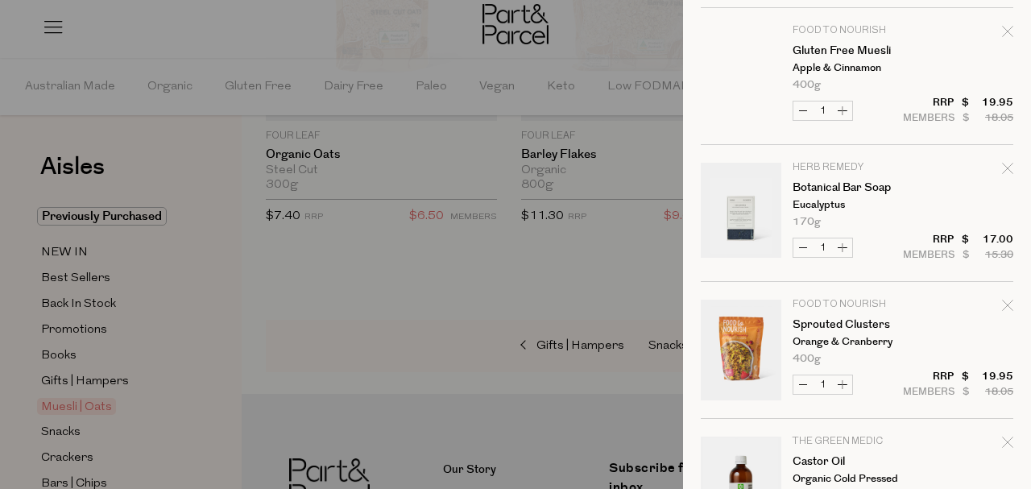
scroll to position [33, 0]
click at [1007, 302] on icon "Remove Sprouted Clusters" at bounding box center [1007, 304] width 11 height 11
type input "Add Membership"
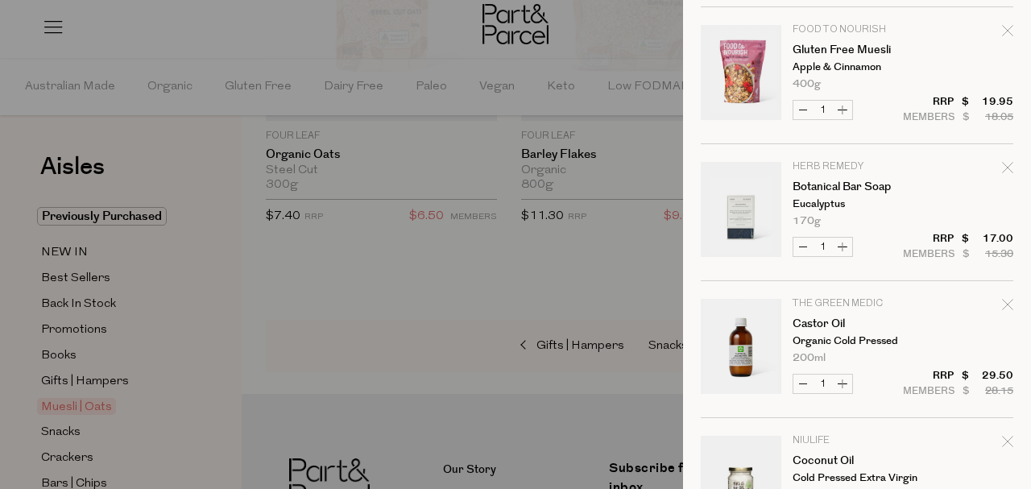
click at [749, 220] on link "Your cart" at bounding box center [741, 212] width 81 height 101
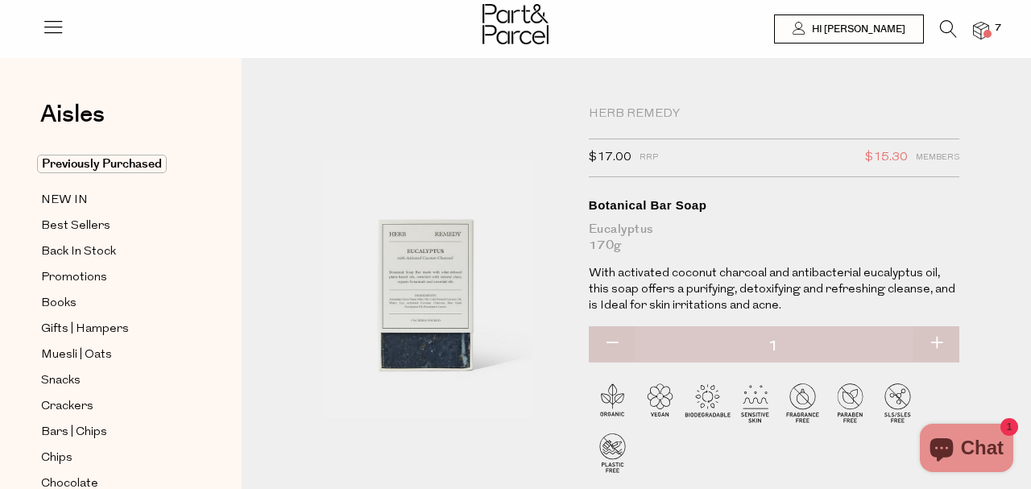
click at [977, 31] on img at bounding box center [981, 31] width 16 height 19
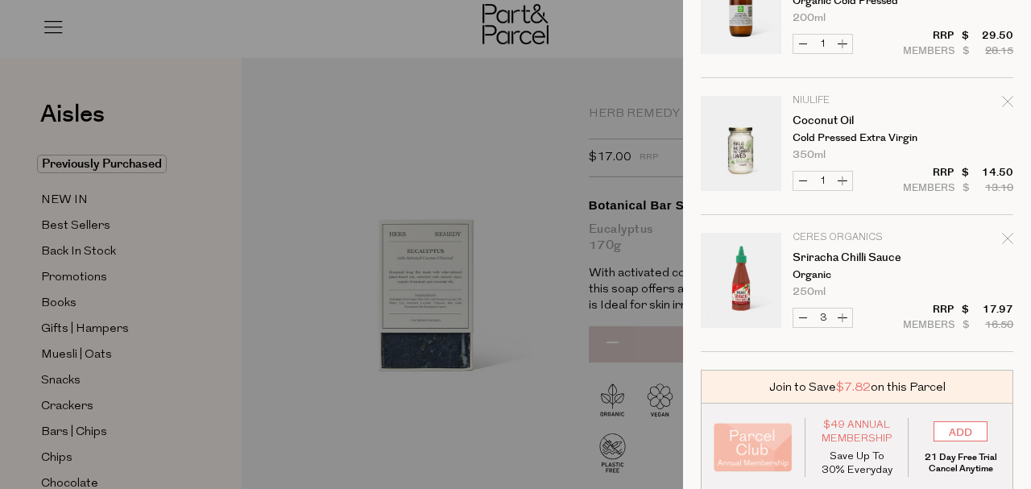
scroll to position [449, 0]
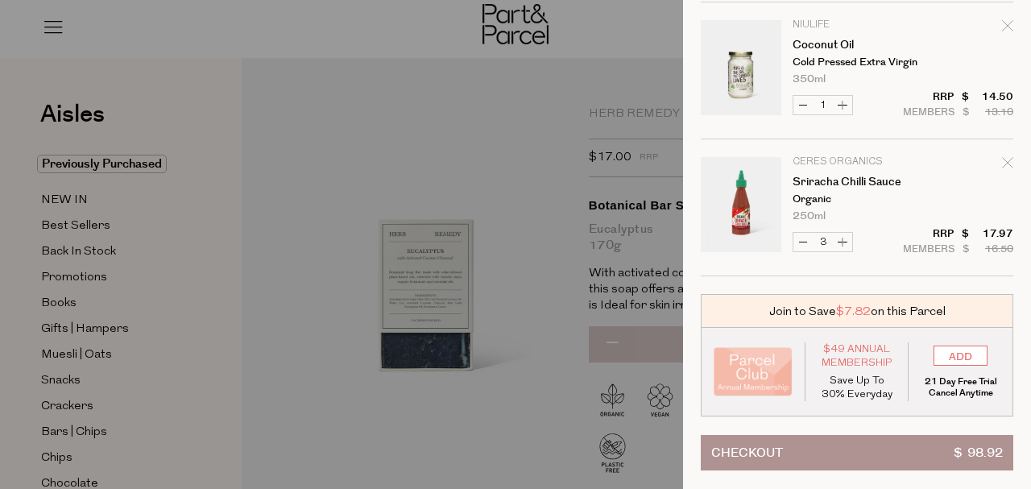
click at [833, 454] on button "Checkout $ 98.92" at bounding box center [857, 452] width 313 height 35
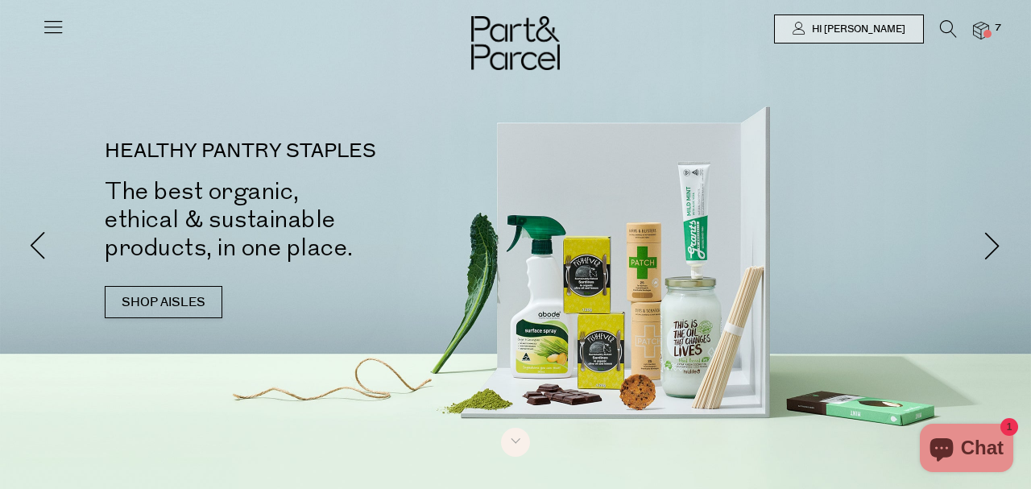
click at [943, 28] on icon at bounding box center [948, 29] width 17 height 18
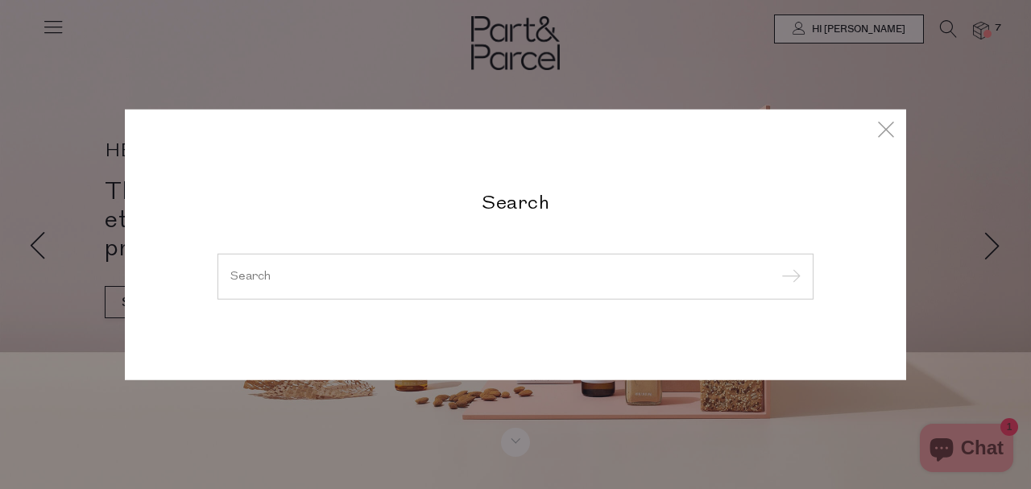
click at [258, 274] on input "search" at bounding box center [515, 276] width 570 height 12
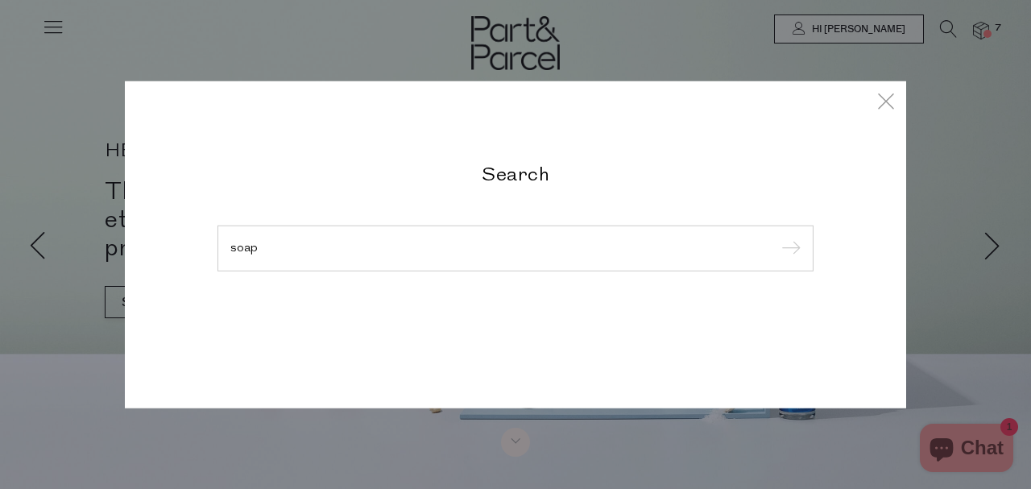
type input "soap"
click at [777, 237] on input "submit" at bounding box center [789, 249] width 24 height 24
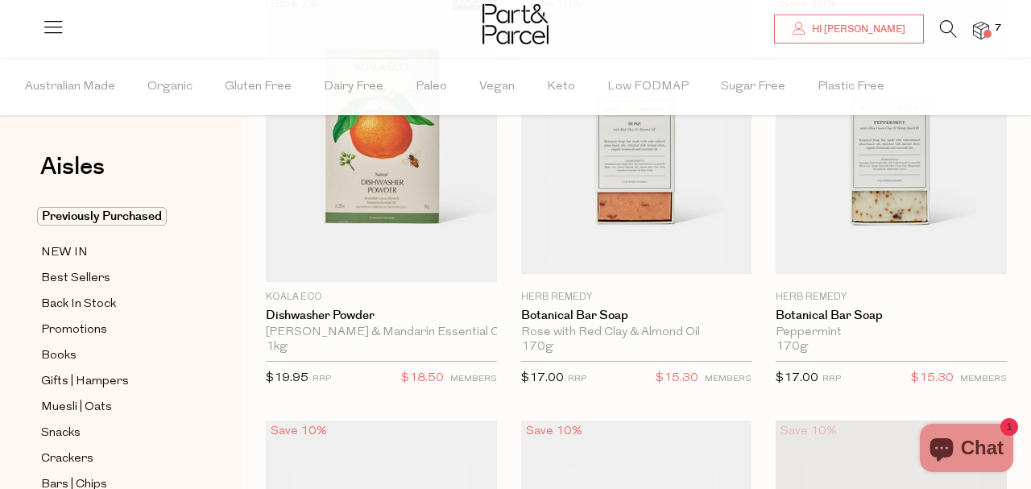
scroll to position [194, 0]
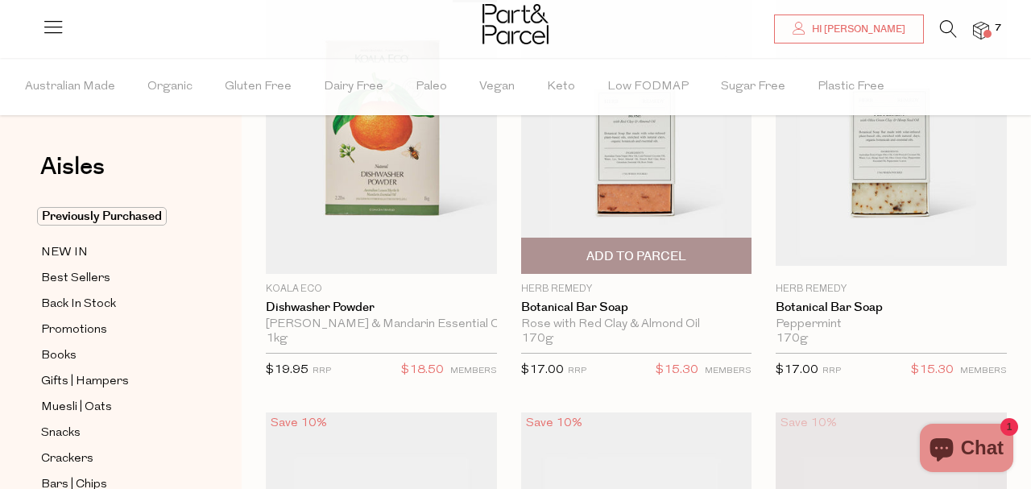
click at [688, 259] on span "Add To Parcel" at bounding box center [637, 256] width 222 height 35
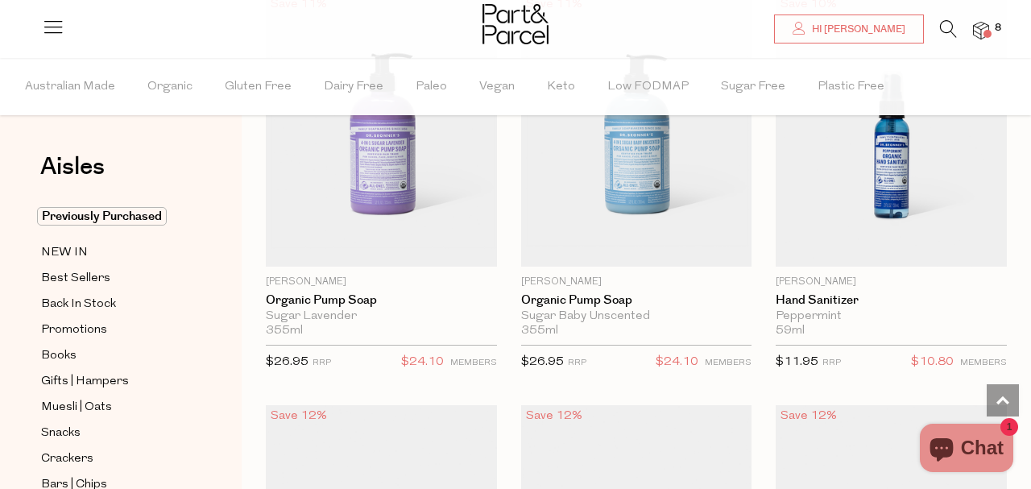
scroll to position [4723, 0]
click at [977, 27] on img at bounding box center [981, 31] width 16 height 19
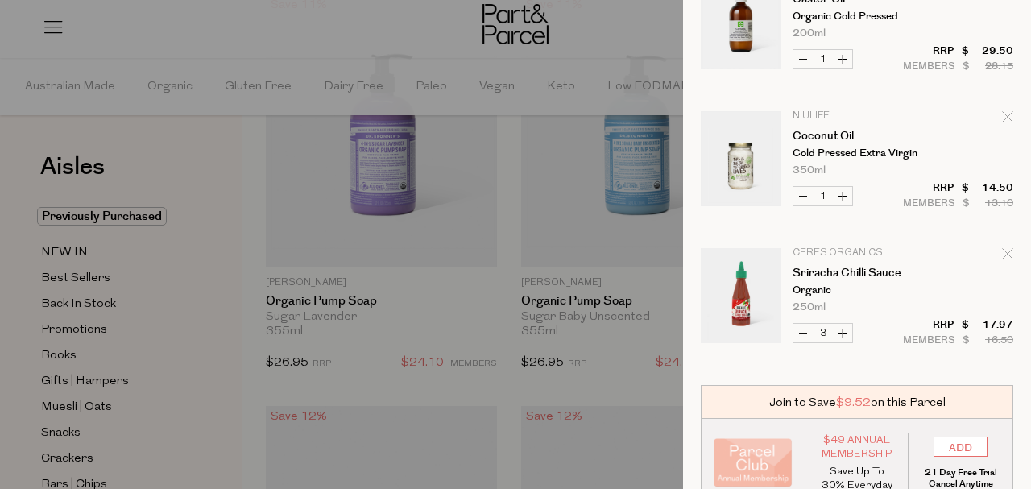
scroll to position [586, 0]
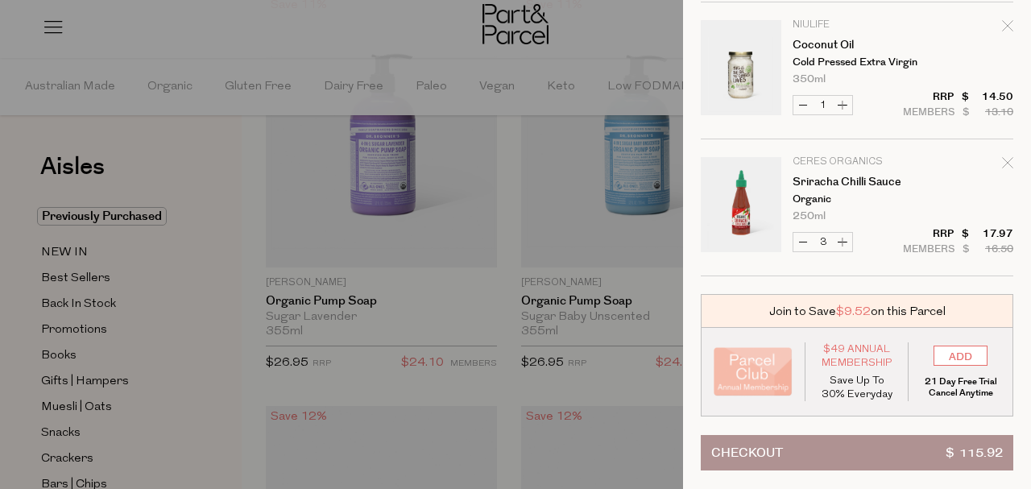
click at [801, 240] on button "Decrease Sriracha Chilli Sauce" at bounding box center [803, 242] width 19 height 19
type input "2"
click at [847, 445] on button "Checkout $ 109.93" at bounding box center [857, 452] width 313 height 35
